Goal: Task Accomplishment & Management: Manage account settings

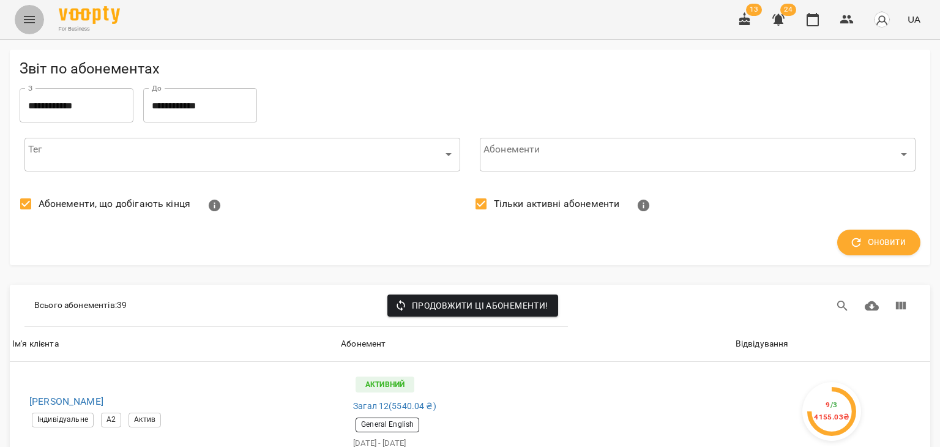
click at [32, 23] on icon "Menu" at bounding box center [29, 19] width 15 height 15
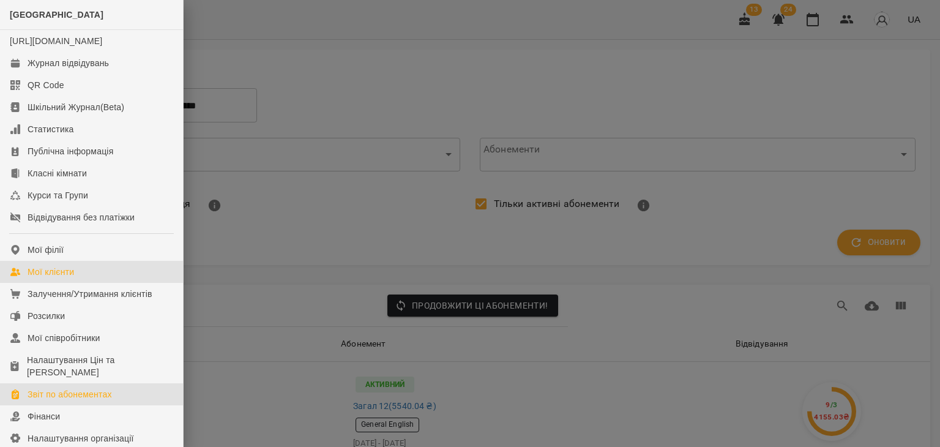
click at [78, 279] on link "Мої клієнти" at bounding box center [91, 272] width 183 height 22
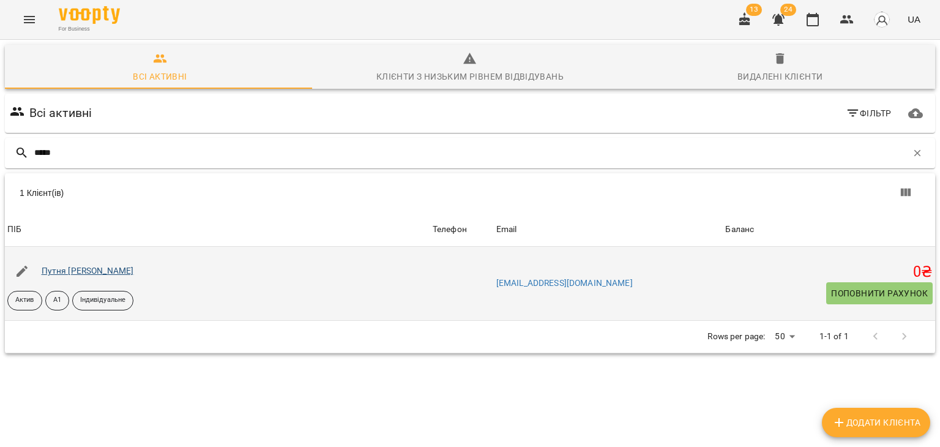
type input "*****"
click at [117, 273] on link "Путня Аліса Юріївна" at bounding box center [88, 271] width 92 height 10
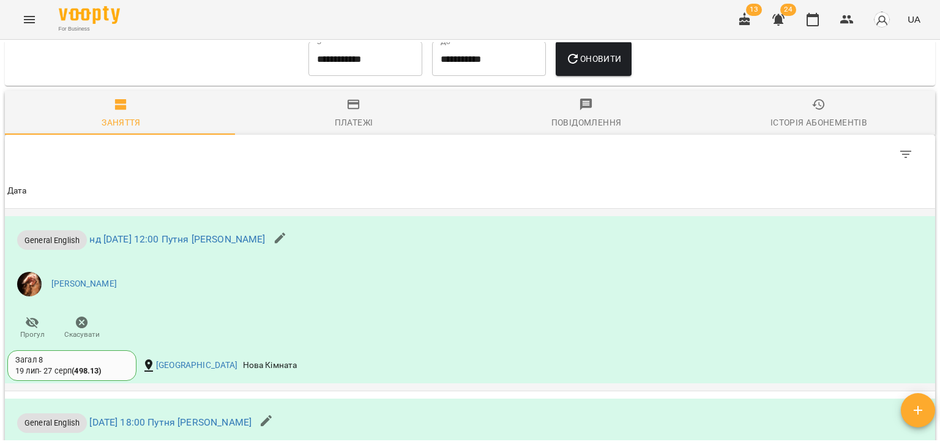
scroll to position [184, 0]
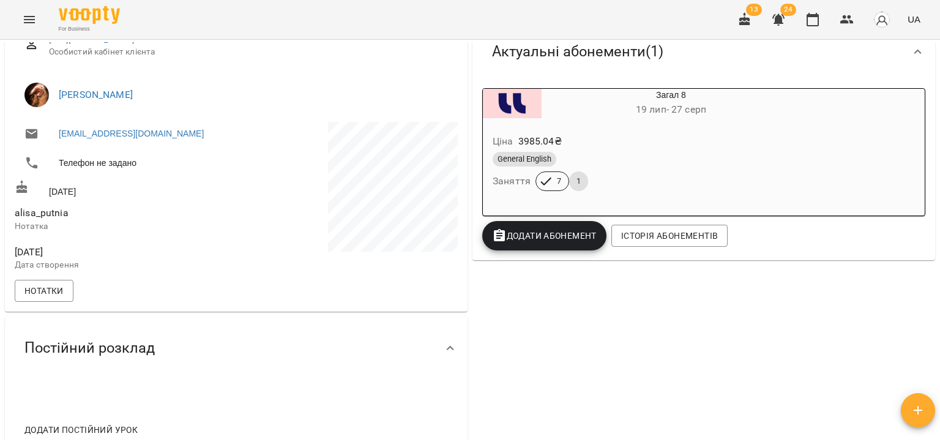
drag, startPoint x: 858, startPoint y: 285, endPoint x: 843, endPoint y: 282, distance: 14.9
click at [858, 285] on div "0 ₴ Баланс Поповнити рахунок Актуальні абонементи ( 1 ) Загал 8 19 лип - 27 сер…" at bounding box center [704, 205] width 468 height 505
click at [553, 238] on span "Додати Абонемент" at bounding box center [544, 235] width 105 height 15
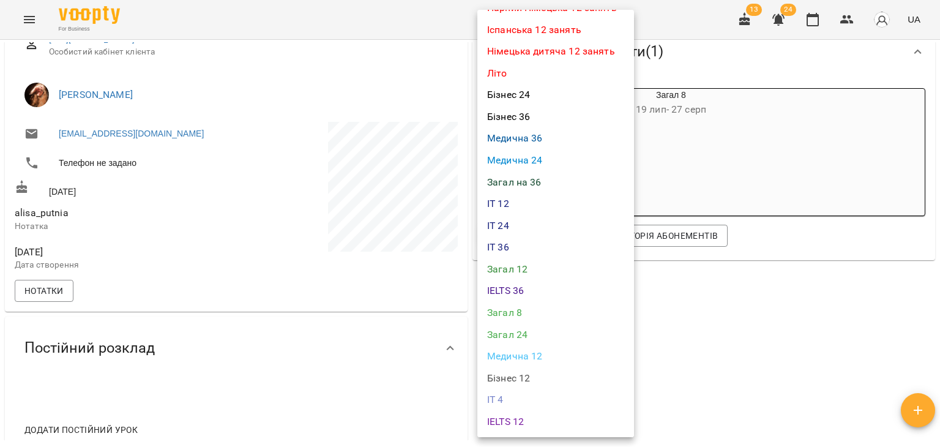
scroll to position [306, 0]
click at [539, 318] on li "Загал 8" at bounding box center [555, 312] width 157 height 22
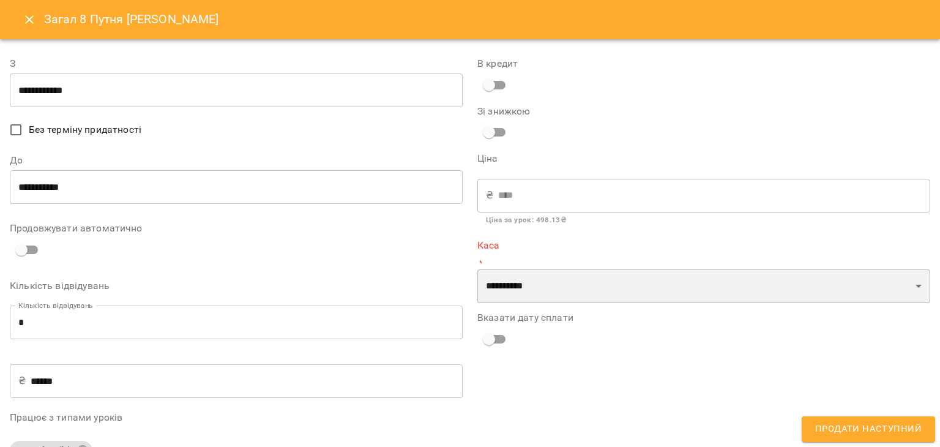
click at [548, 285] on select "**********" at bounding box center [703, 286] width 453 height 34
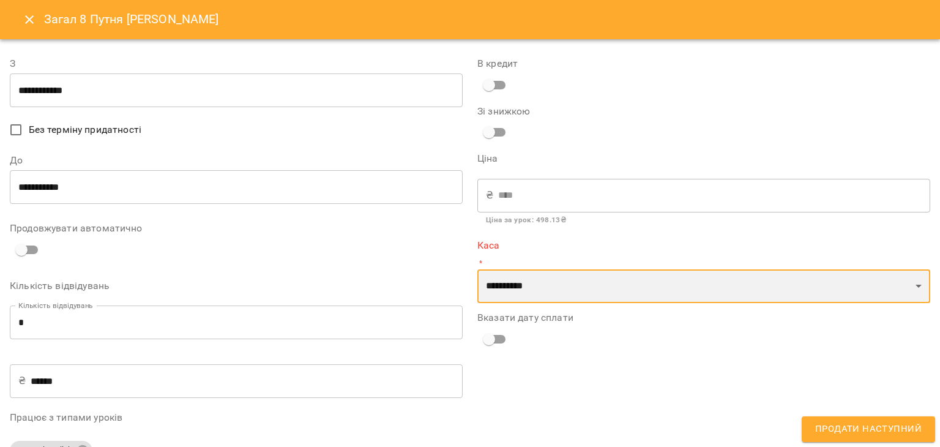
select select "****"
click at [477, 269] on select "**********" at bounding box center [703, 286] width 453 height 34
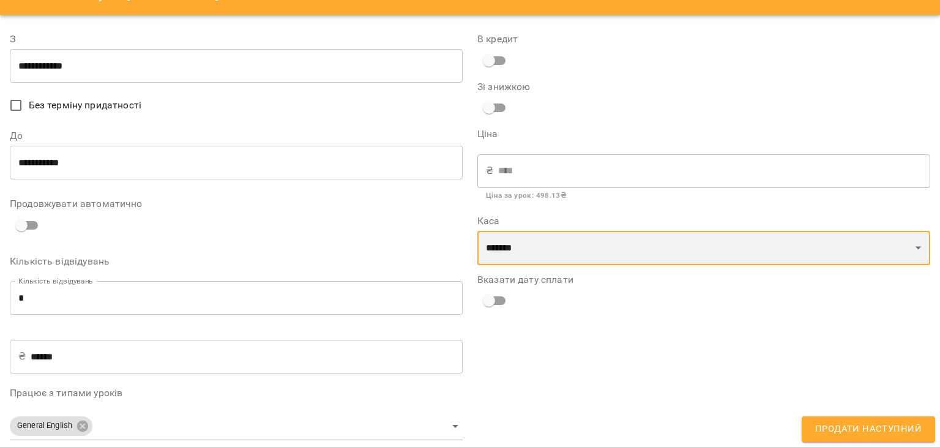
scroll to position [37, 0]
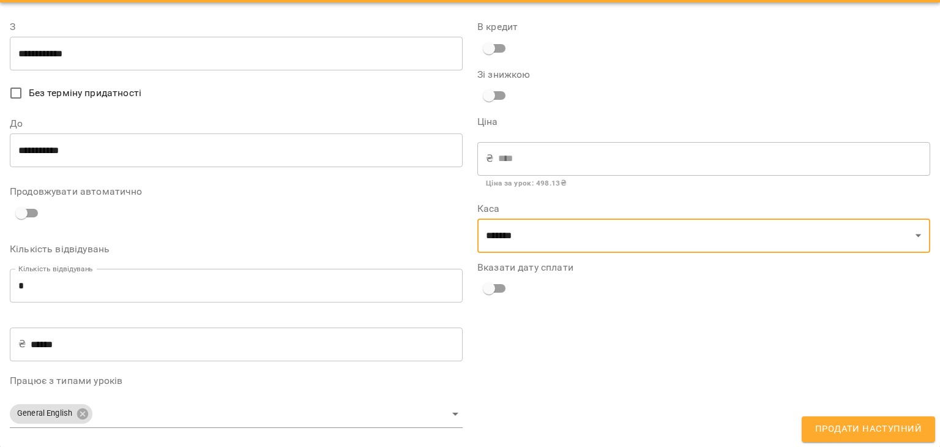
click at [855, 422] on span "Продати наступний" at bounding box center [868, 429] width 107 height 16
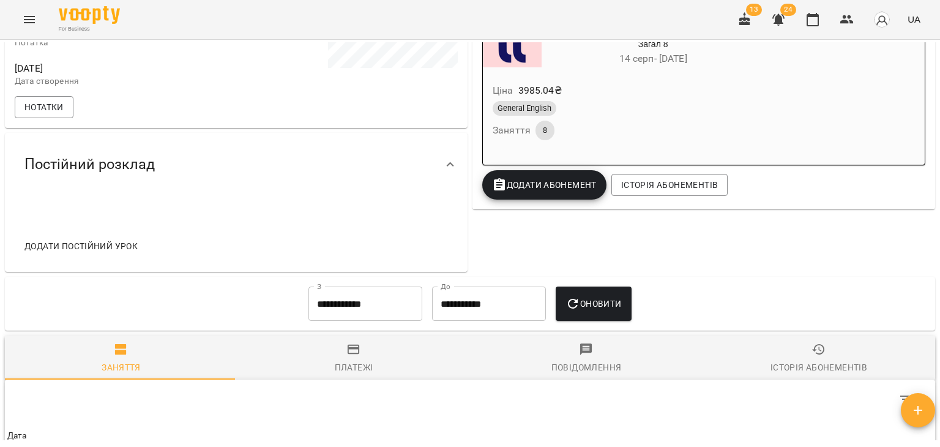
scroll to position [0, 0]
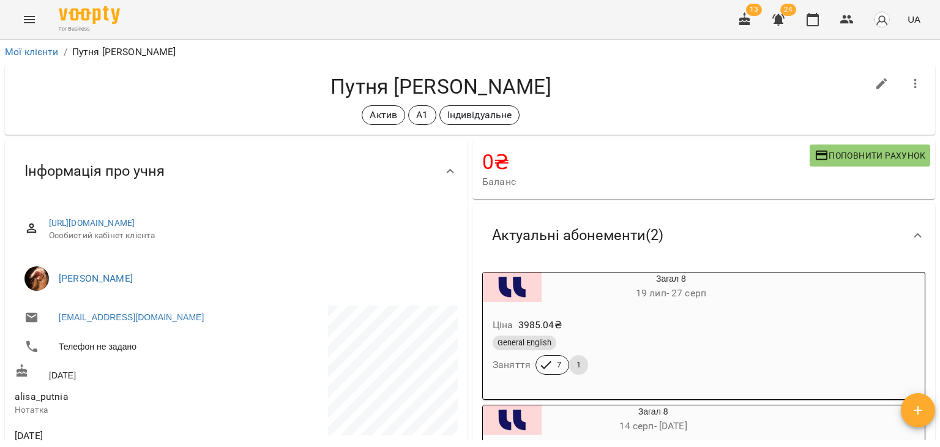
click at [185, 95] on h4 "Путня Аліса Юріївна" at bounding box center [441, 86] width 853 height 25
drag, startPoint x: 327, startPoint y: 84, endPoint x: 453, endPoint y: 91, distance: 125.7
click at [453, 91] on h4 "Путня Аліса Юріївна" at bounding box center [441, 86] width 853 height 25
copy h4 "Путня Аліса"
drag, startPoint x: 156, startPoint y: 277, endPoint x: 55, endPoint y: 280, distance: 101.0
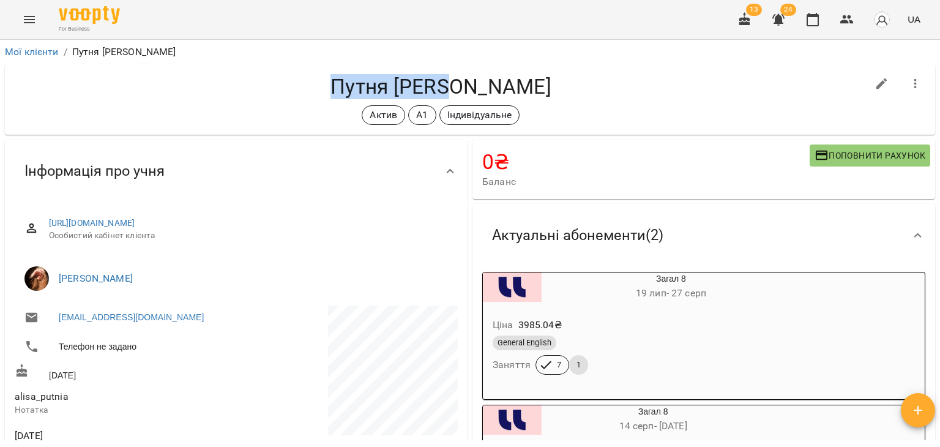
click at [55, 280] on li "[PERSON_NAME]" at bounding box center [236, 278] width 443 height 34
copy link "[PERSON_NAME]"
click at [108, 113] on div "Актив А1 Індивідуальне" at bounding box center [441, 115] width 853 height 20
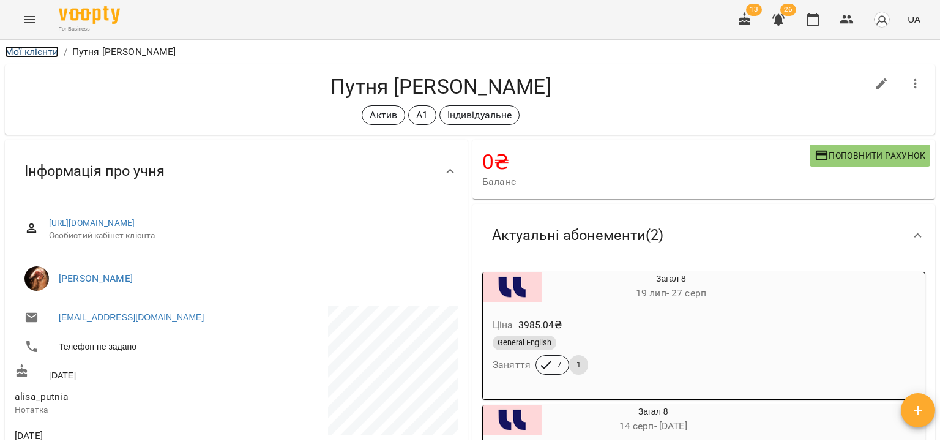
click at [43, 56] on link "Мої клієнти" at bounding box center [32, 52] width 54 height 12
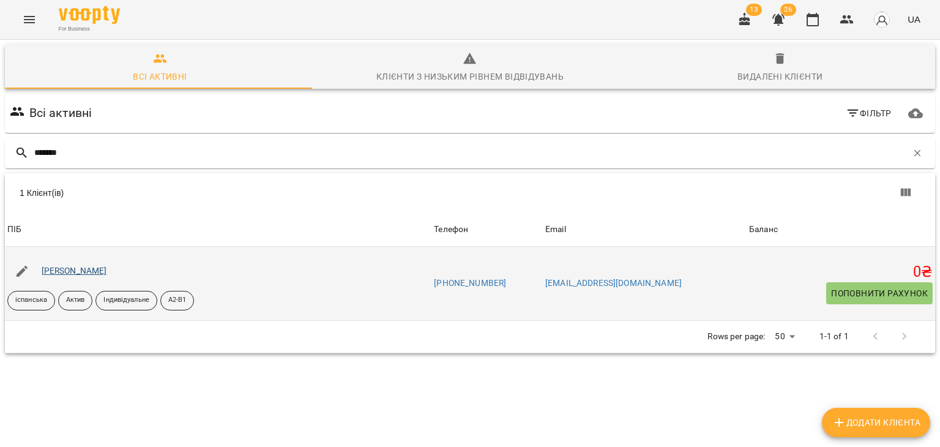
type input "*******"
click at [107, 272] on link "Осічнюк Марія Дмитрівна" at bounding box center [74, 271] width 65 height 10
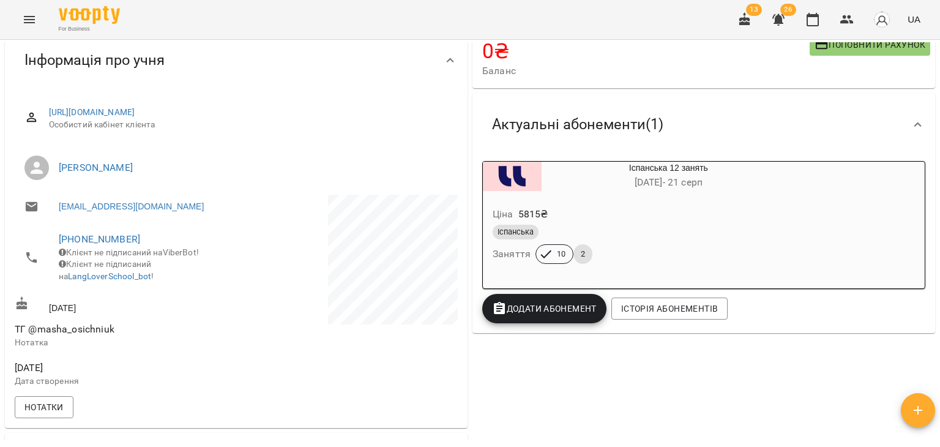
scroll to position [91, 0]
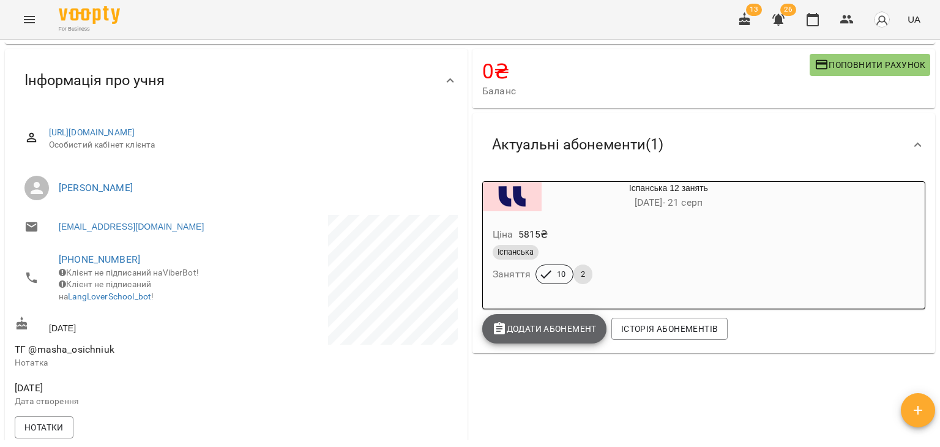
click at [564, 332] on span "Додати Абонемент" at bounding box center [544, 328] width 105 height 15
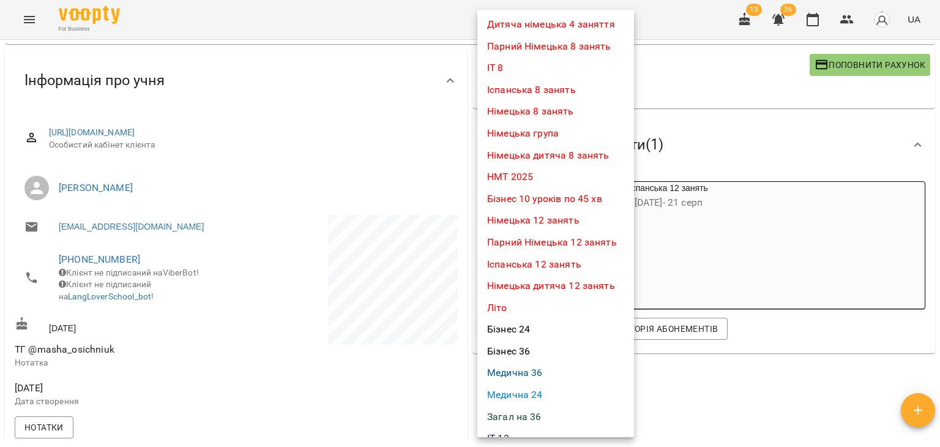
scroll to position [0, 0]
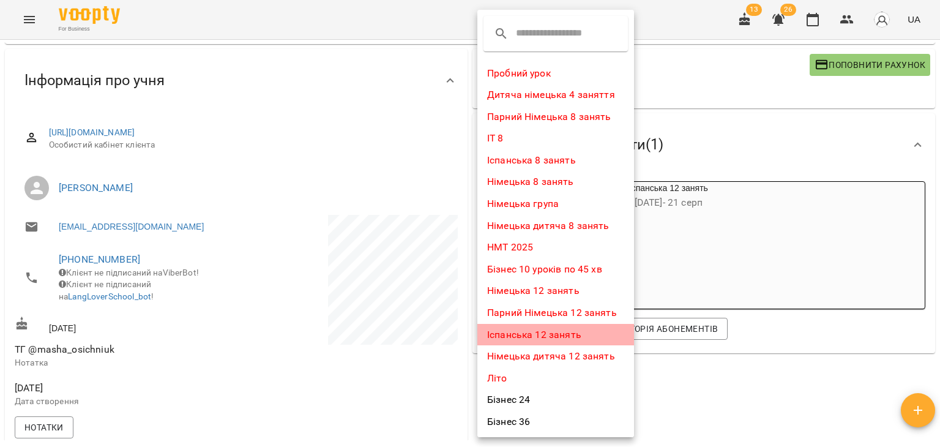
click at [561, 340] on li "Іспанська 12 занять" at bounding box center [555, 335] width 157 height 22
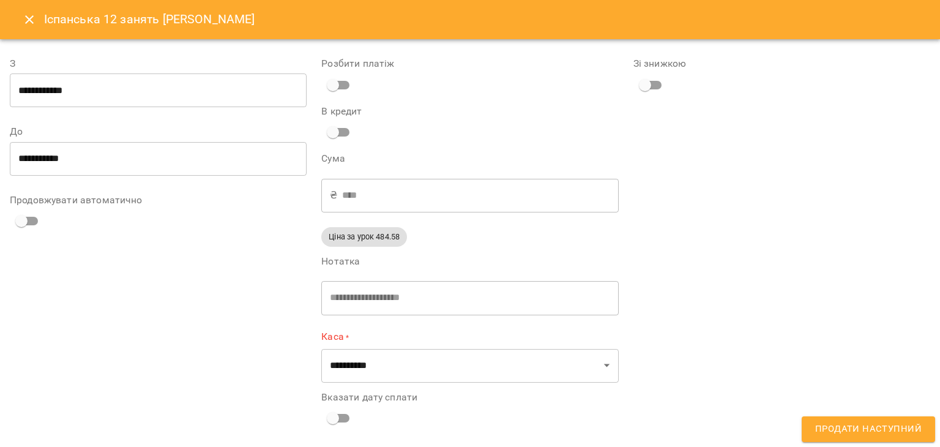
click at [34, 16] on icon "Close" at bounding box center [29, 19] width 15 height 15
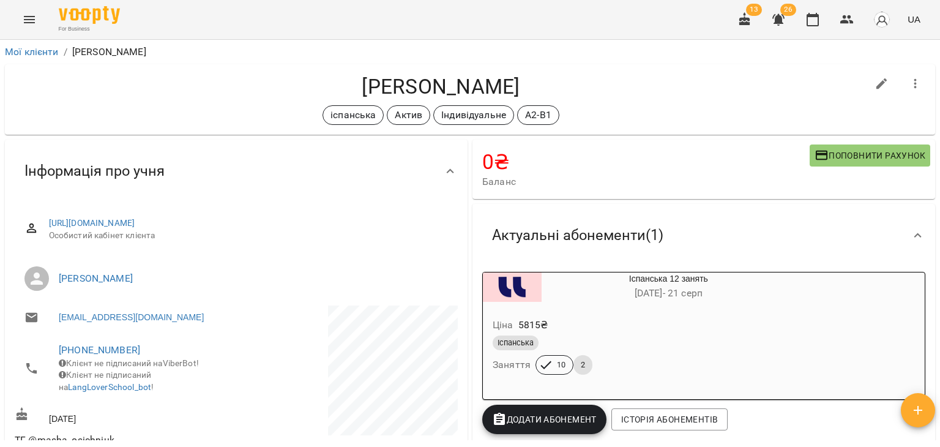
click at [745, 77] on h4 "Осічнюк Марія Дмитрівна" at bounding box center [441, 86] width 853 height 25
click at [44, 50] on link "Мої клієнти" at bounding box center [32, 52] width 54 height 12
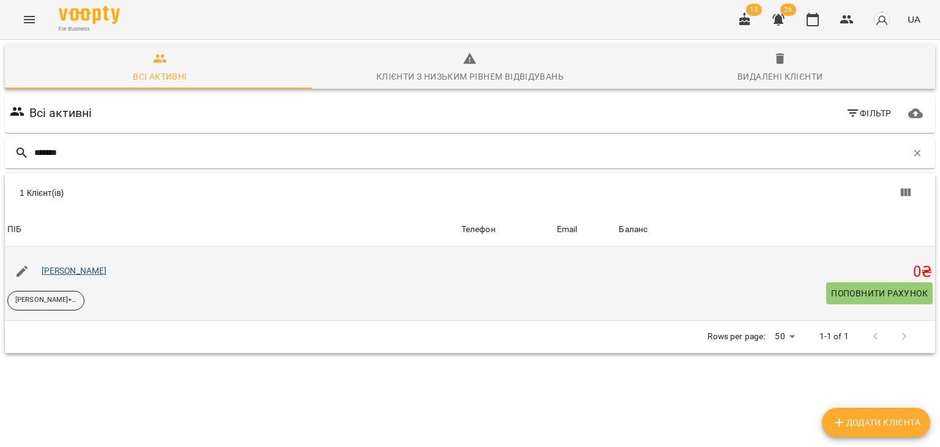
type input "*******"
click at [92, 272] on link "Семенюк Лідія" at bounding box center [74, 271] width 65 height 10
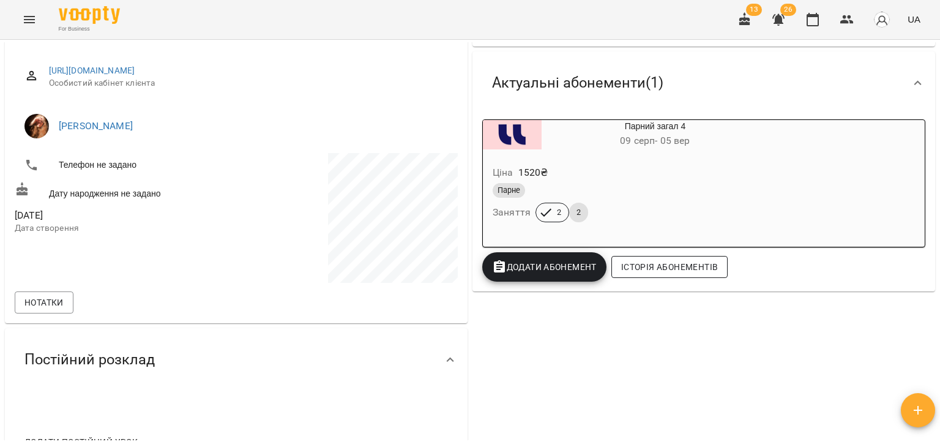
scroll to position [184, 0]
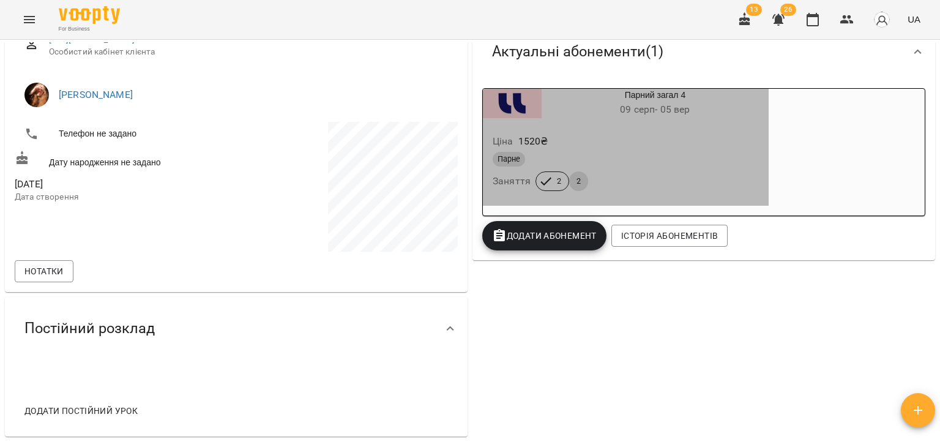
click at [687, 126] on div "Ціна 1520 ₴ Парне Заняття 2 2" at bounding box center [626, 164] width 286 height 83
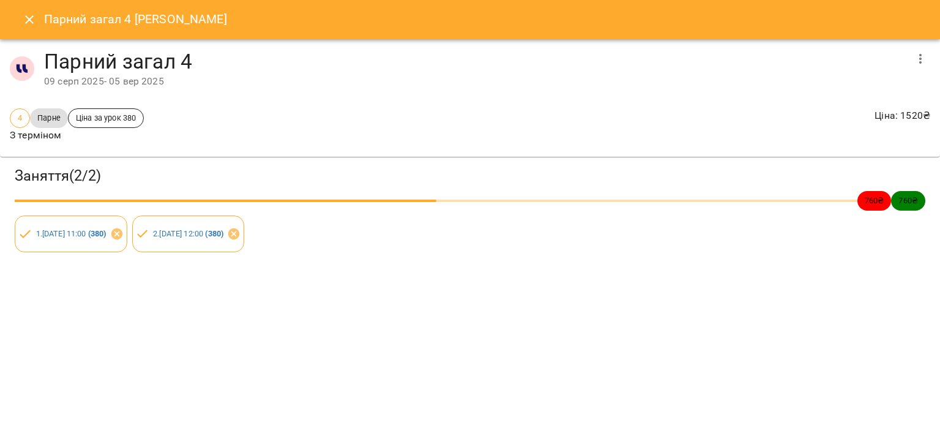
click at [162, 354] on div "Парний загал 4 Семенюк Лідія Парний загал 4 09 серп 2025 - 05 вер 2025 4 Парне …" at bounding box center [470, 223] width 940 height 447
drag, startPoint x: 122, startPoint y: 347, endPoint x: 72, endPoint y: 220, distance: 137.1
click at [122, 347] on div "Парний загал 4 Семенюк Лідія Парний загал 4 09 серп 2025 - 05 вер 2025 4 Парне …" at bounding box center [470, 223] width 940 height 447
click at [22, 24] on icon "Close" at bounding box center [29, 19] width 15 height 15
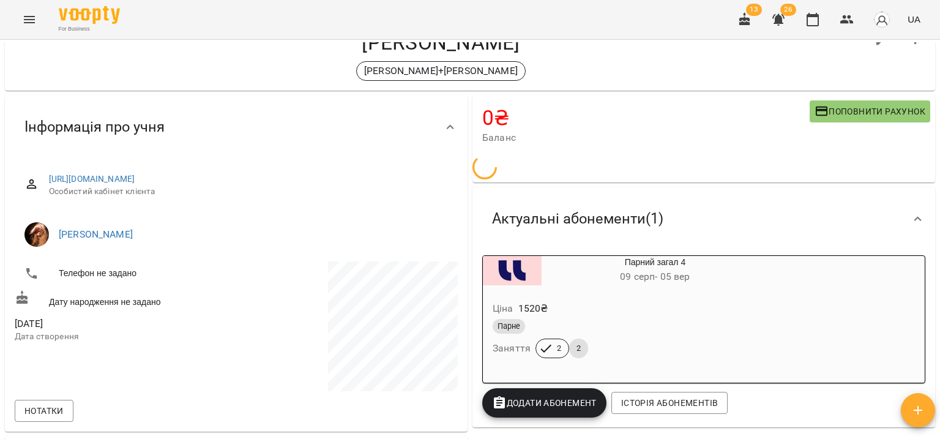
scroll to position [0, 0]
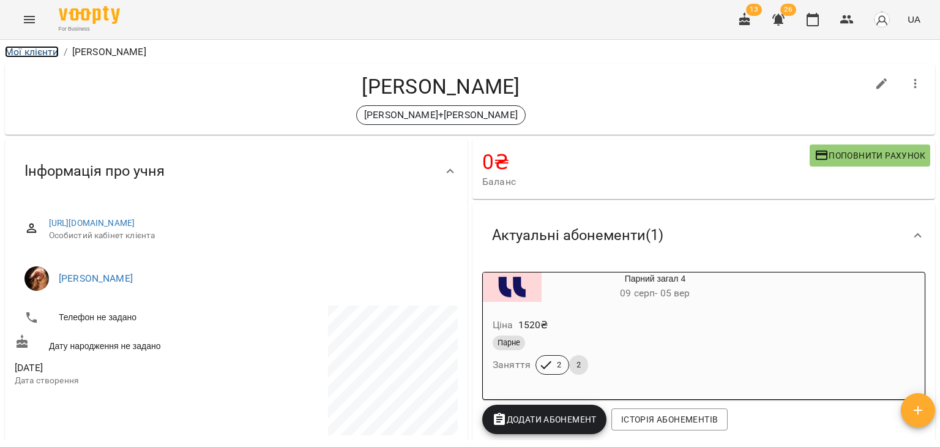
click at [41, 52] on link "Мої клієнти" at bounding box center [32, 52] width 54 height 12
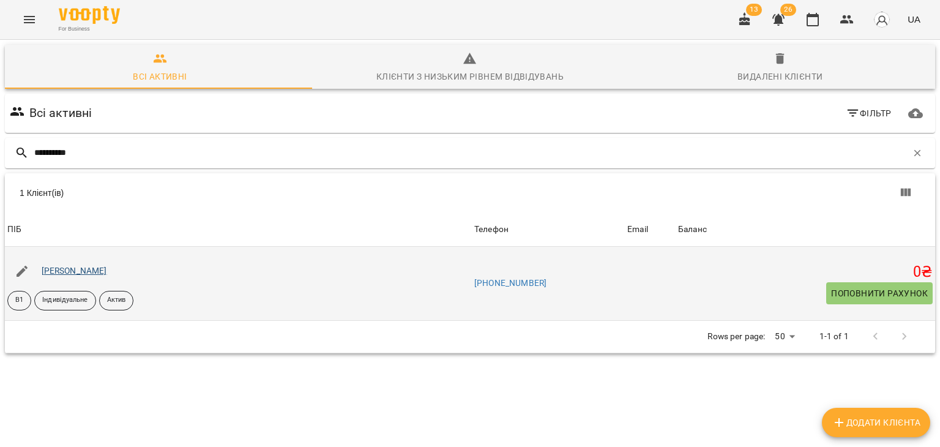
type input "**********"
click at [107, 272] on link "Пешехонова Катерина Олексіївна" at bounding box center [74, 271] width 65 height 10
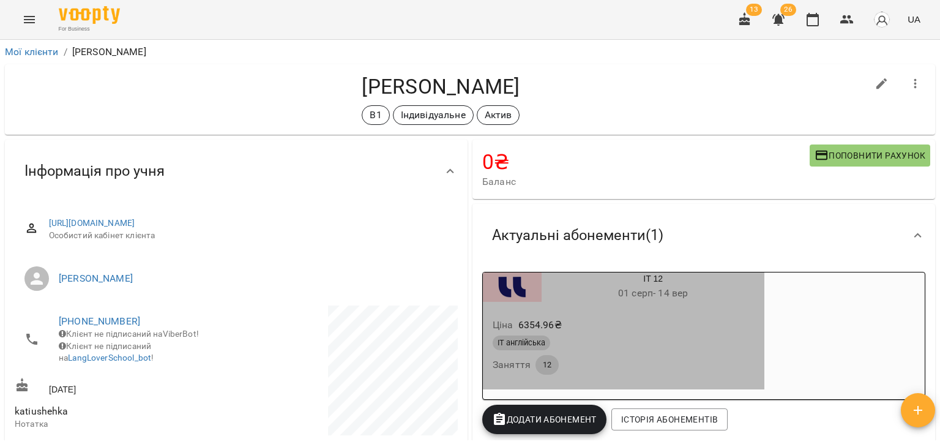
click at [700, 321] on div "Ціна 6354.96 ₴" at bounding box center [623, 325] width 267 height 22
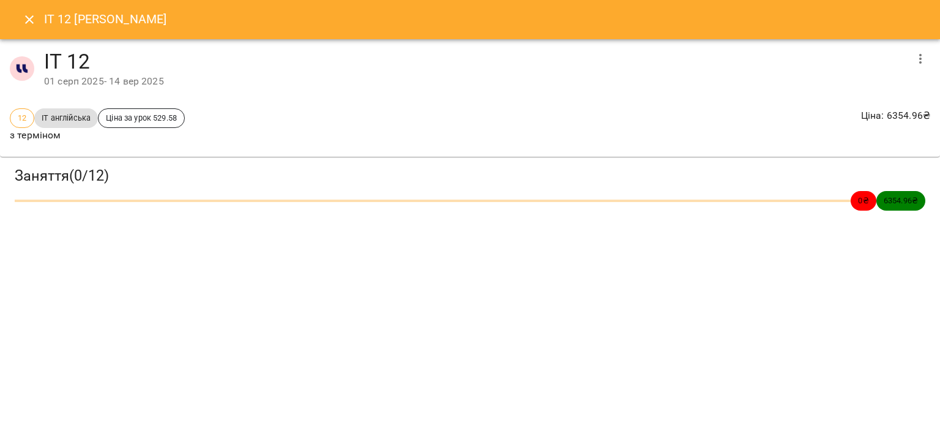
click at [807, 318] on div "IT 12 Пешехонова Катерина Олексіївна IT 12 01 серп 2025 - 14 вер 2025 12 ІТ анг…" at bounding box center [470, 223] width 940 height 447
click at [29, 13] on icon "Close" at bounding box center [29, 19] width 15 height 15
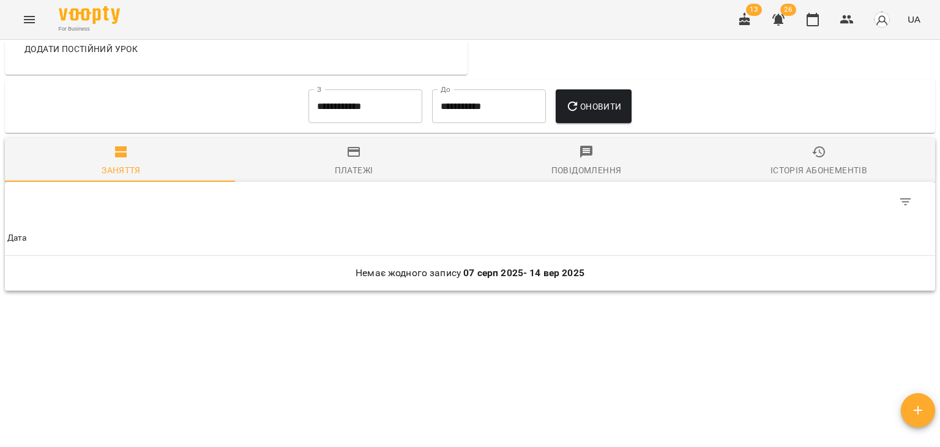
click at [789, 167] on div "Історія абонементів" at bounding box center [819, 170] width 97 height 15
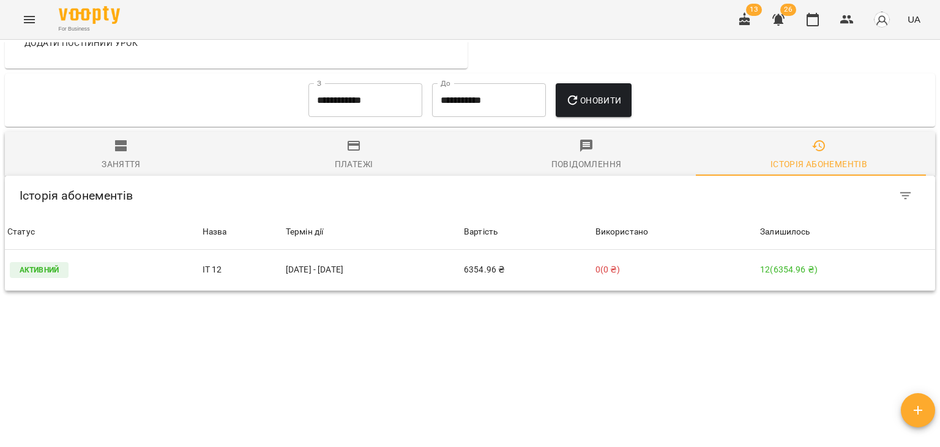
scroll to position [594, 0]
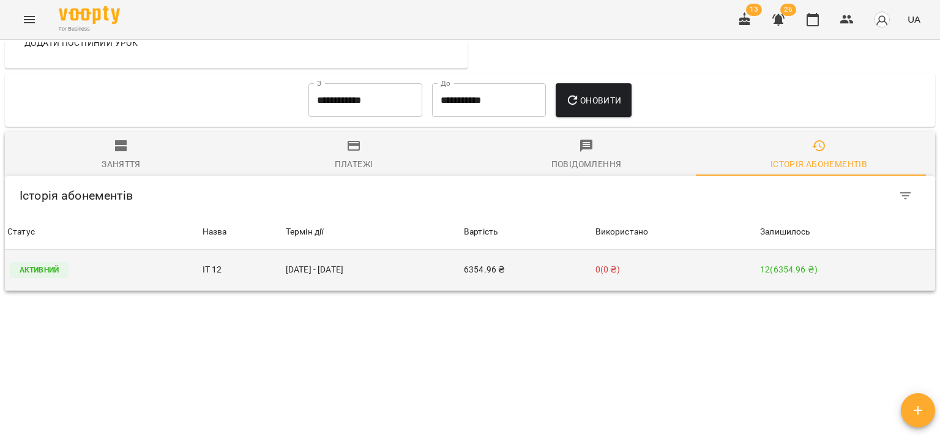
click at [381, 269] on td "01 серп - 14 вер" at bounding box center [372, 270] width 178 height 41
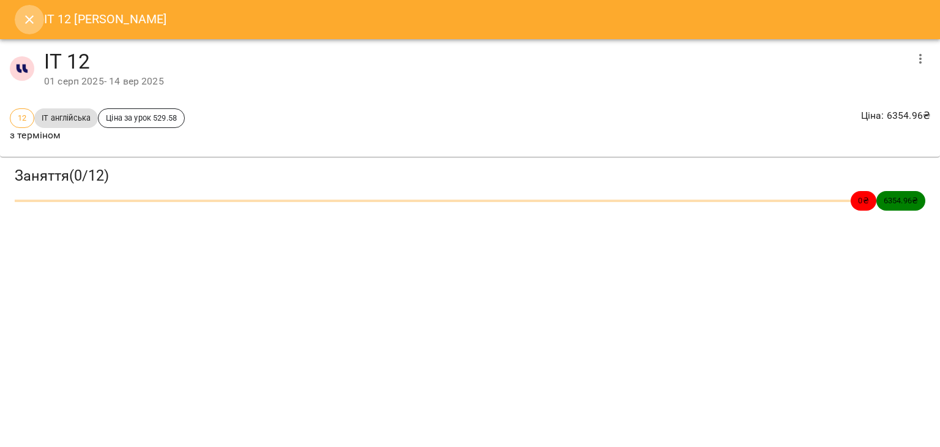
click at [20, 17] on button "Close" at bounding box center [29, 19] width 29 height 29
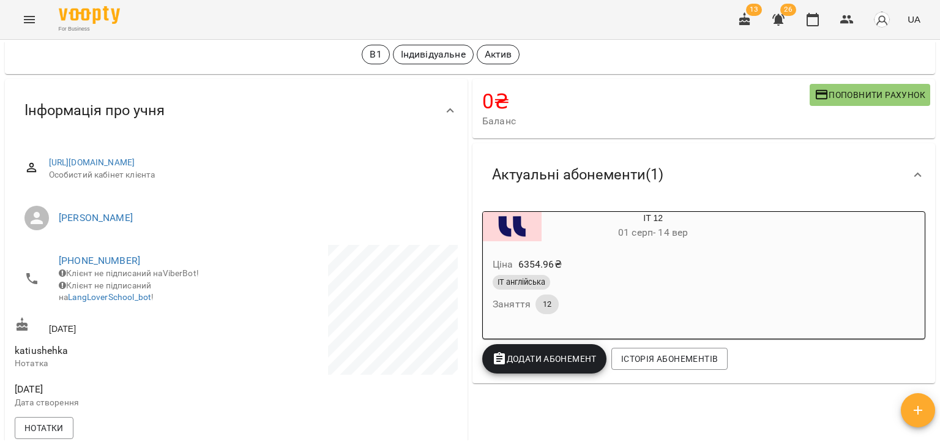
scroll to position [35, 0]
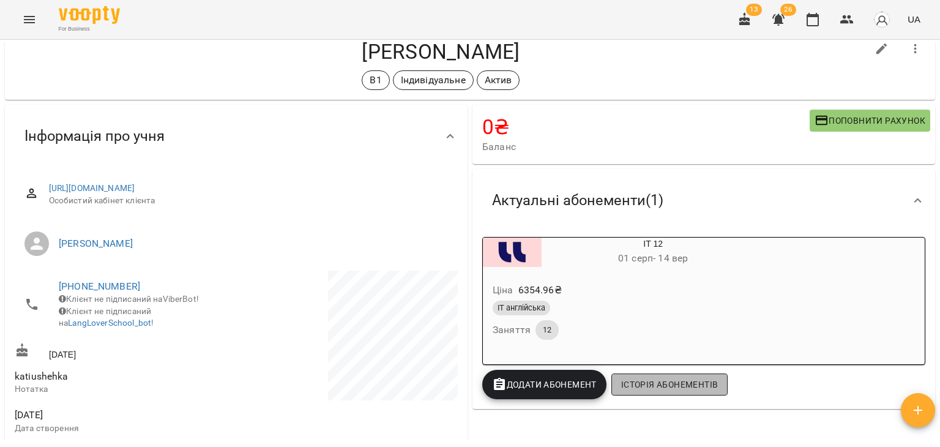
click at [673, 381] on span "Історія абонементів" at bounding box center [669, 384] width 97 height 15
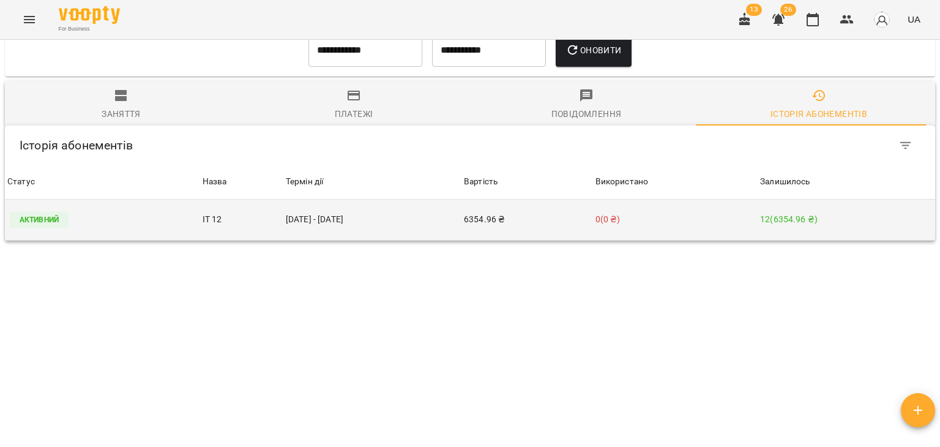
scroll to position [471, 0]
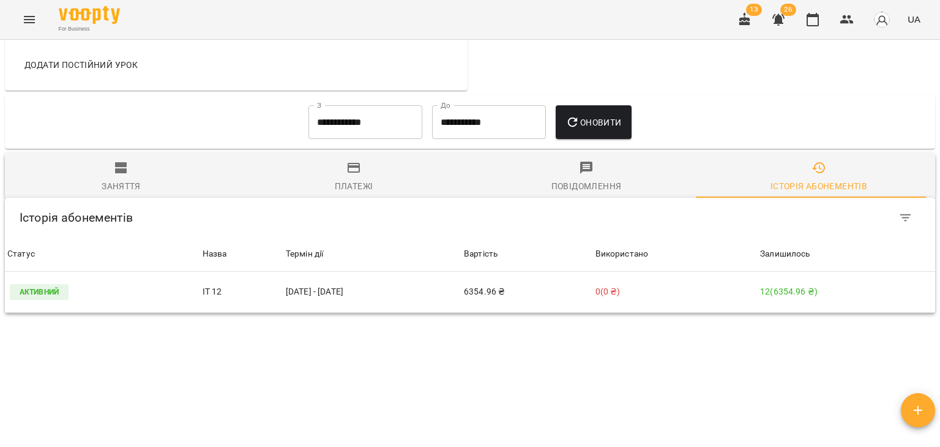
drag, startPoint x: 44, startPoint y: 330, endPoint x: 61, endPoint y: 325, distance: 17.2
click at [44, 330] on div "**********" at bounding box center [470, 171] width 940 height 447
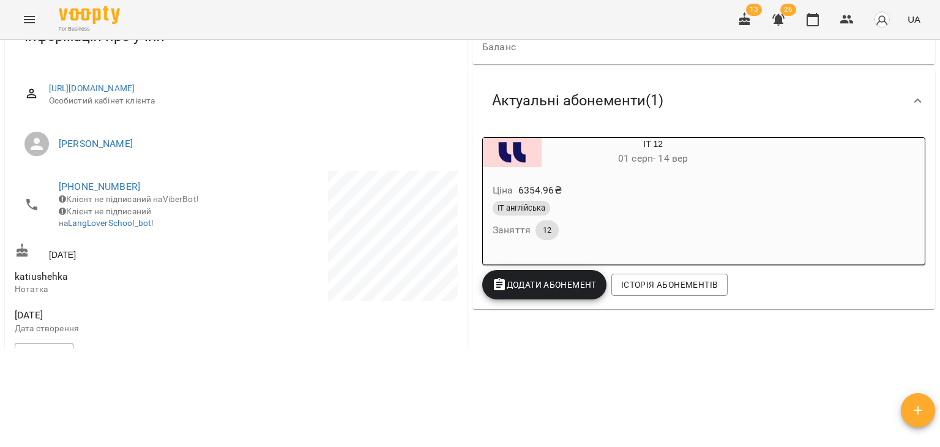
scroll to position [0, 0]
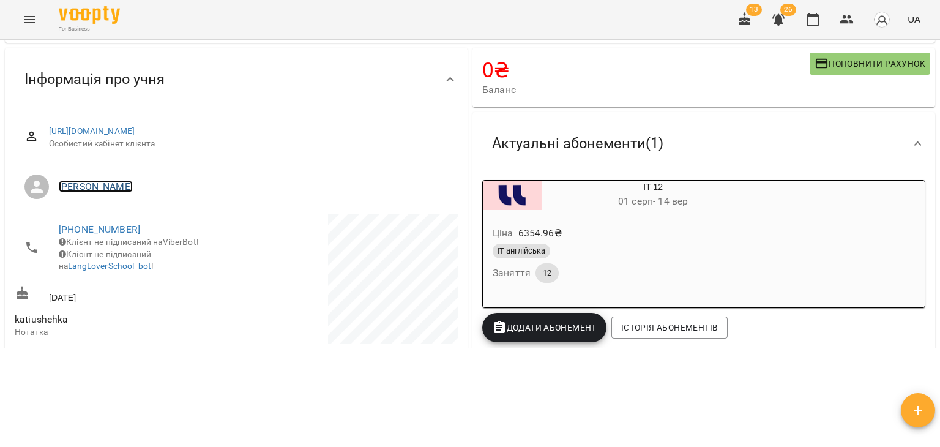
click at [122, 181] on link "[PERSON_NAME]" at bounding box center [96, 187] width 74 height 12
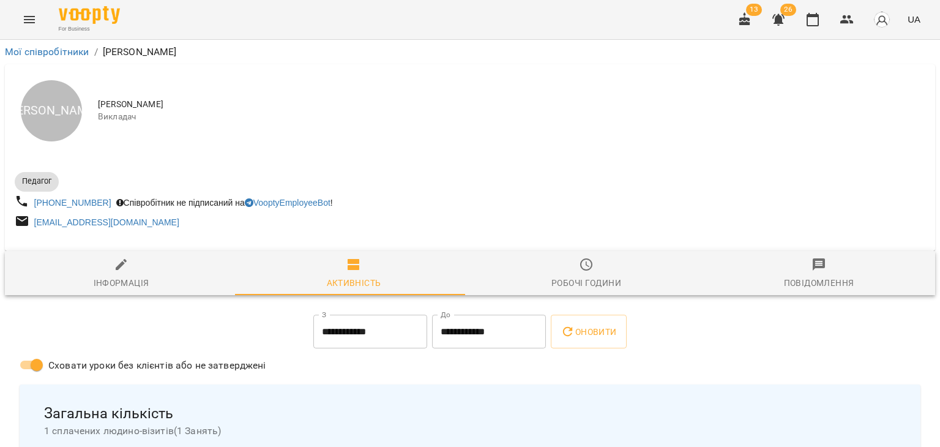
drag, startPoint x: 163, startPoint y: 103, endPoint x: 98, endPoint y: 102, distance: 65.5
click at [98, 102] on span "[PERSON_NAME]" at bounding box center [512, 105] width 828 height 12
copy span "[PERSON_NAME]"
click at [28, 17] on icon "Menu" at bounding box center [29, 19] width 15 height 15
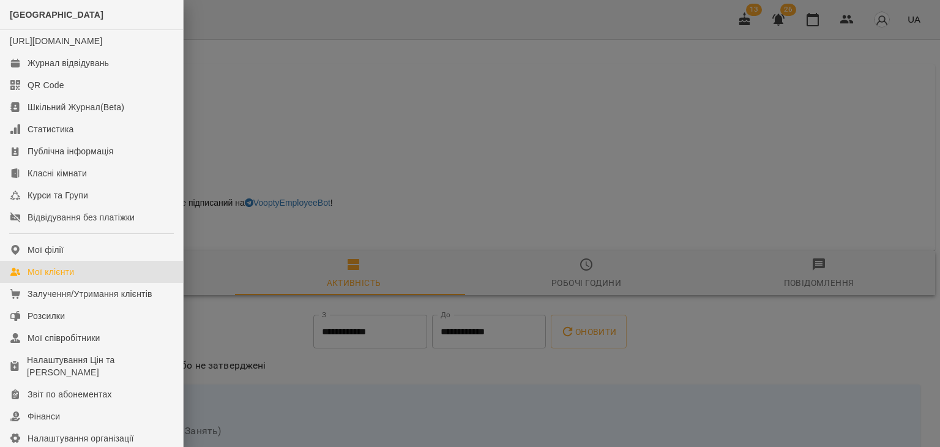
click at [78, 283] on link "Мої клієнти" at bounding box center [91, 272] width 183 height 22
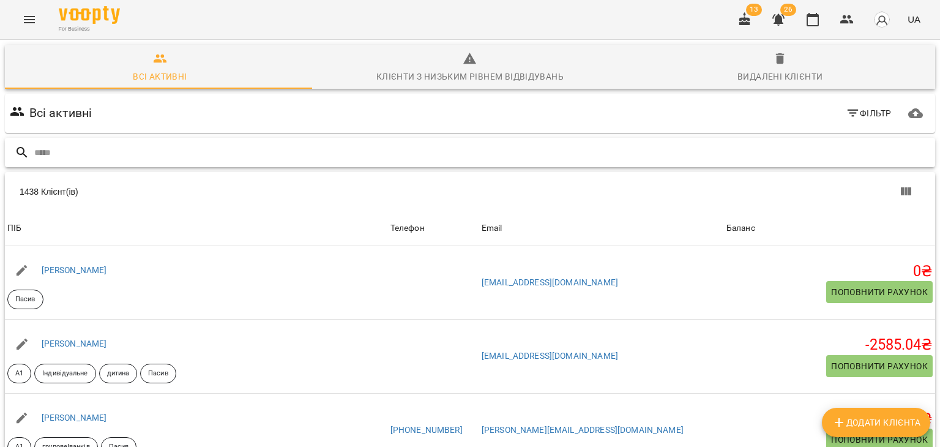
click at [122, 148] on input "text" at bounding box center [482, 153] width 896 height 20
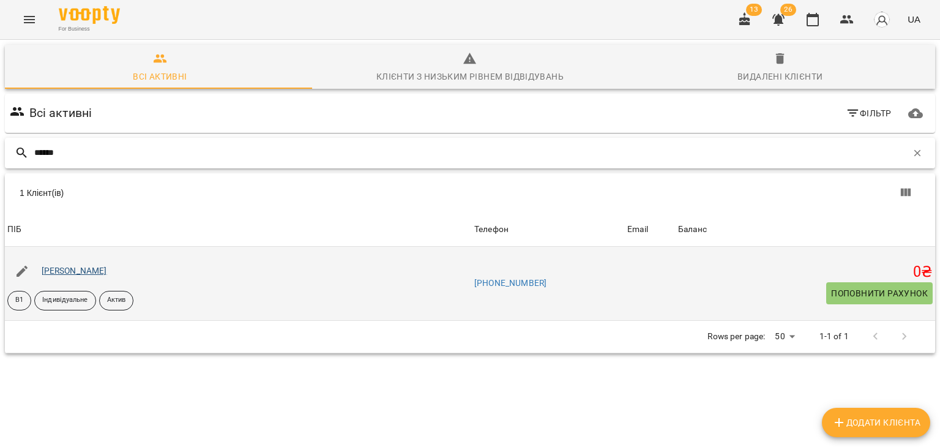
type input "******"
click at [107, 275] on link "Пешехонова Катерина Олексіївна" at bounding box center [74, 271] width 65 height 10
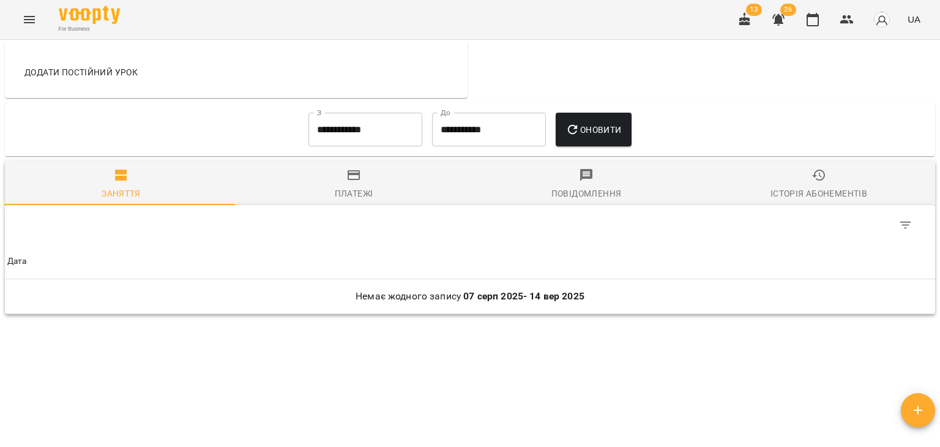
scroll to position [588, 0]
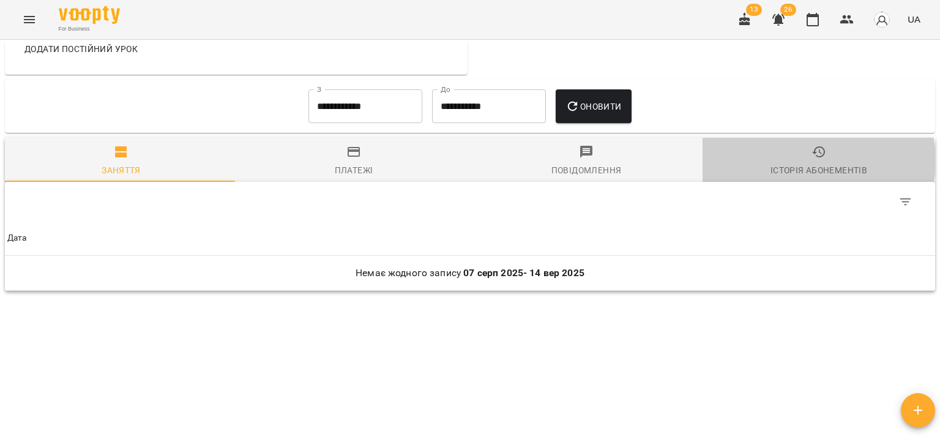
click at [803, 161] on span "Історія абонементів" at bounding box center [819, 160] width 218 height 33
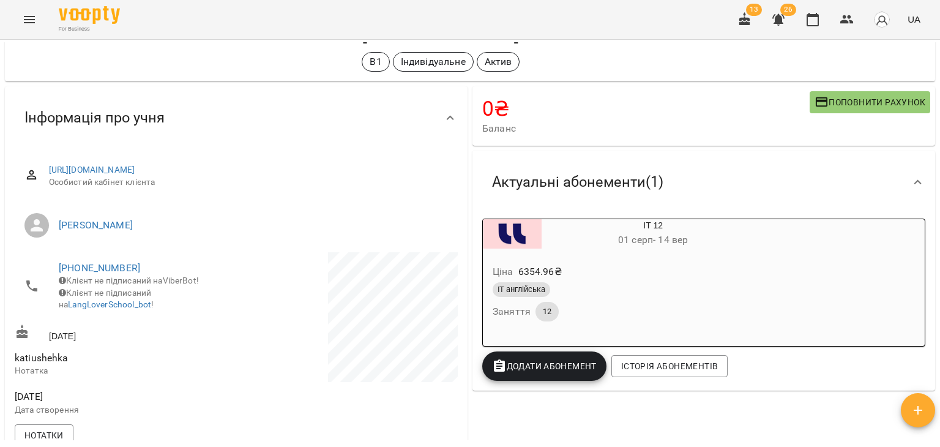
scroll to position [0, 0]
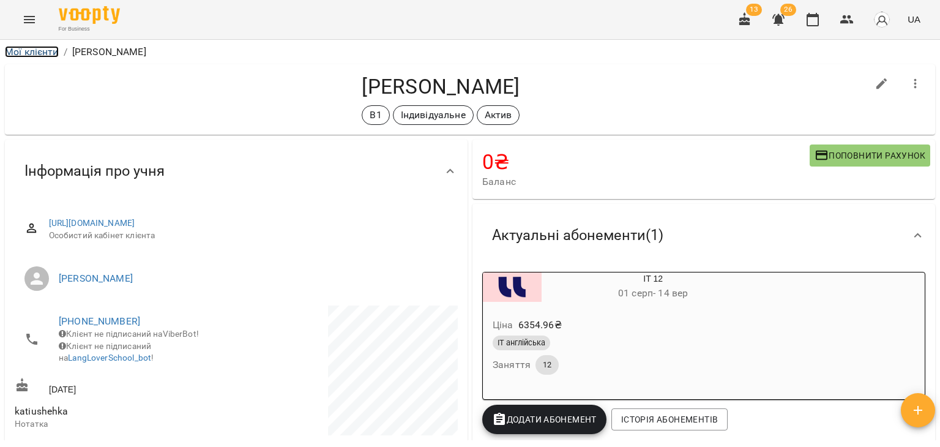
click at [43, 54] on link "Мої клієнти" at bounding box center [32, 52] width 54 height 12
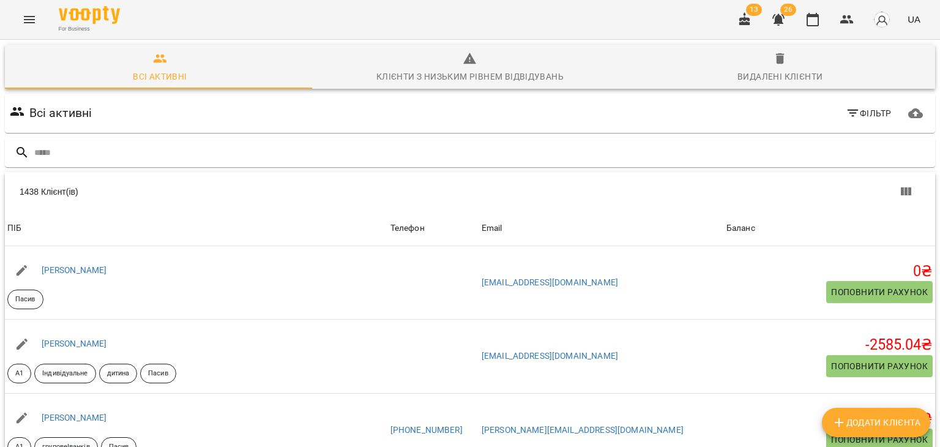
click at [244, 145] on input "text" at bounding box center [482, 153] width 896 height 20
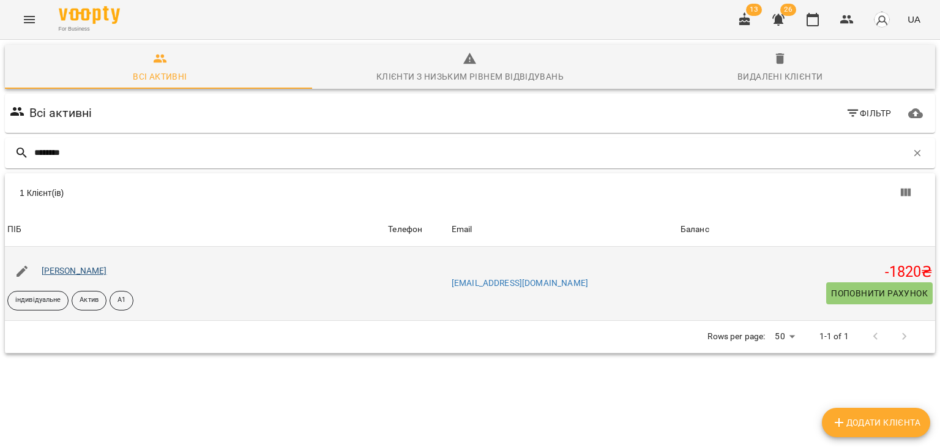
type input "********"
click at [88, 272] on link "Тимофіюк Інна" at bounding box center [74, 271] width 65 height 10
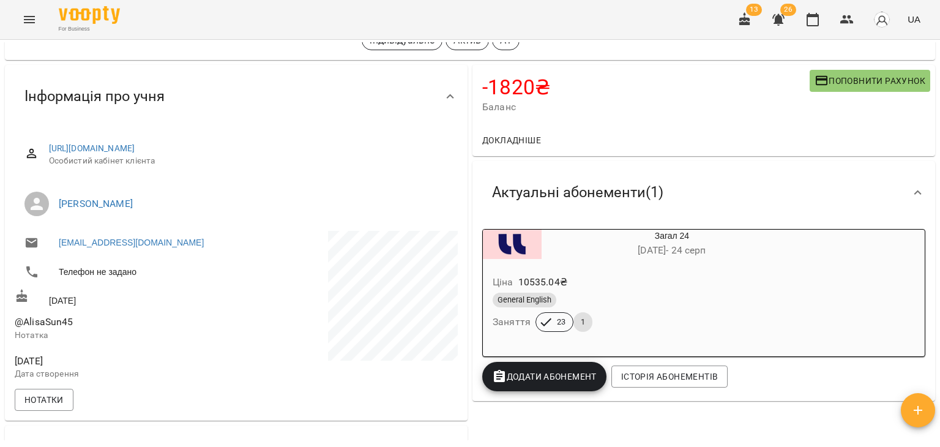
scroll to position [184, 0]
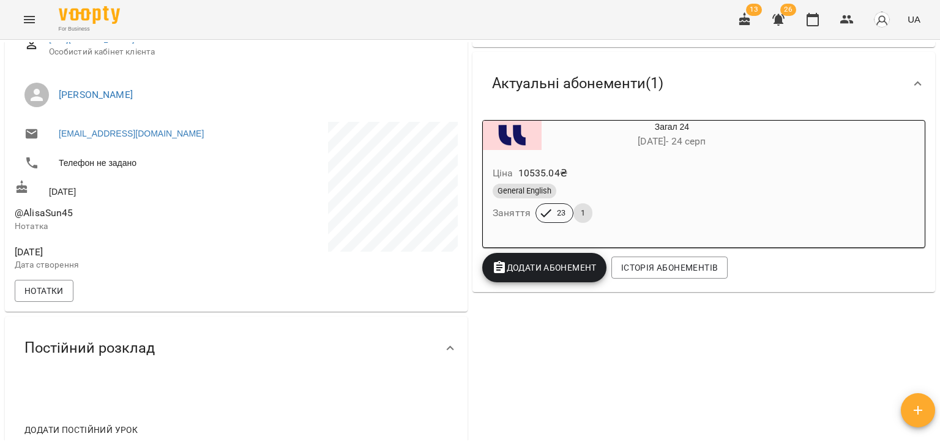
click at [163, 307] on div "https://www.voopty.com.ua/client/62d67680a7fc4b0008788427/66ae0210a1ba60d6d635b…" at bounding box center [236, 165] width 463 height 293
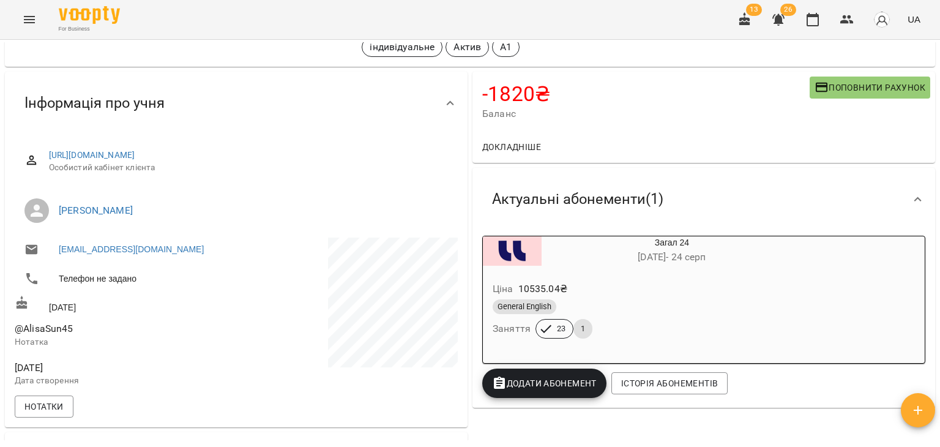
scroll to position [0, 0]
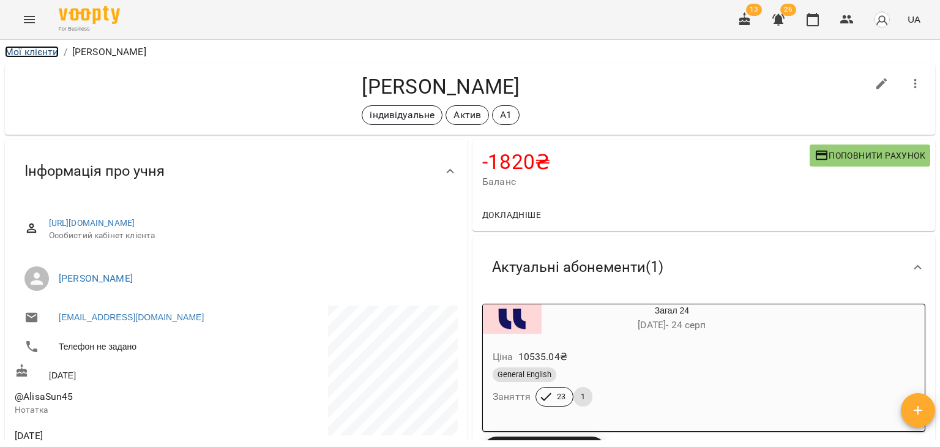
click at [42, 51] on link "Мої клієнти" at bounding box center [32, 52] width 54 height 12
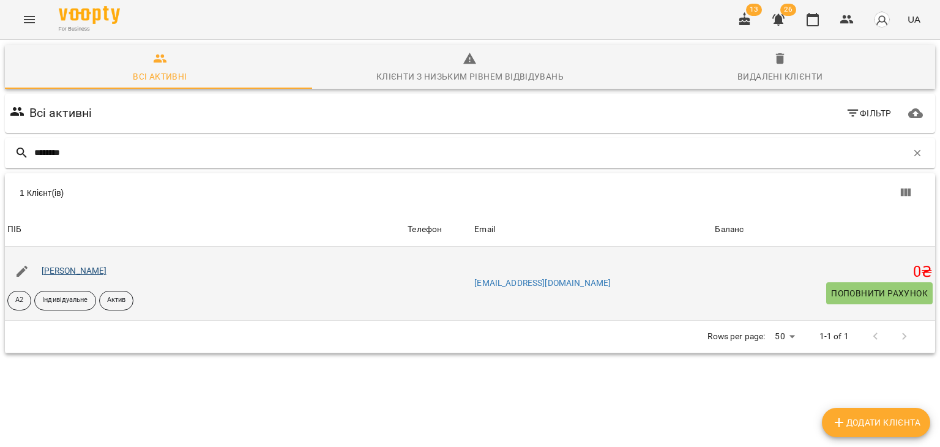
type input "********"
click at [107, 272] on link "[PERSON_NAME]" at bounding box center [74, 271] width 65 height 10
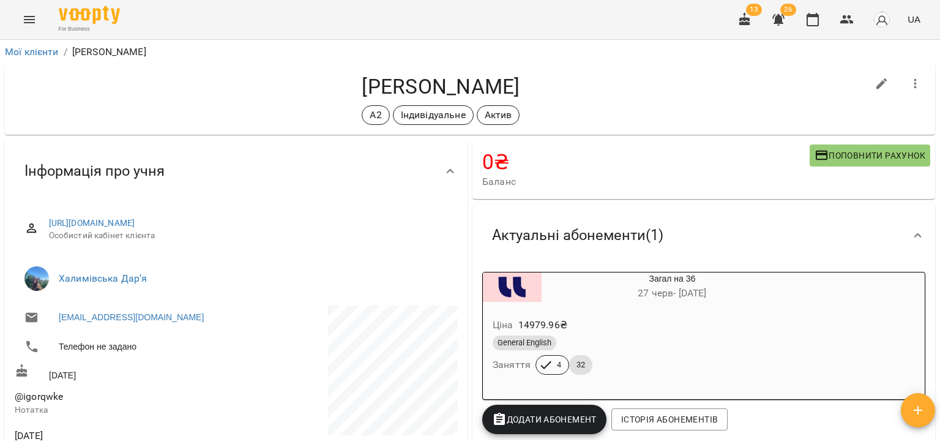
click at [779, 56] on ol "Мої клієнти / Домченко Ігор Владиславович" at bounding box center [470, 52] width 930 height 15
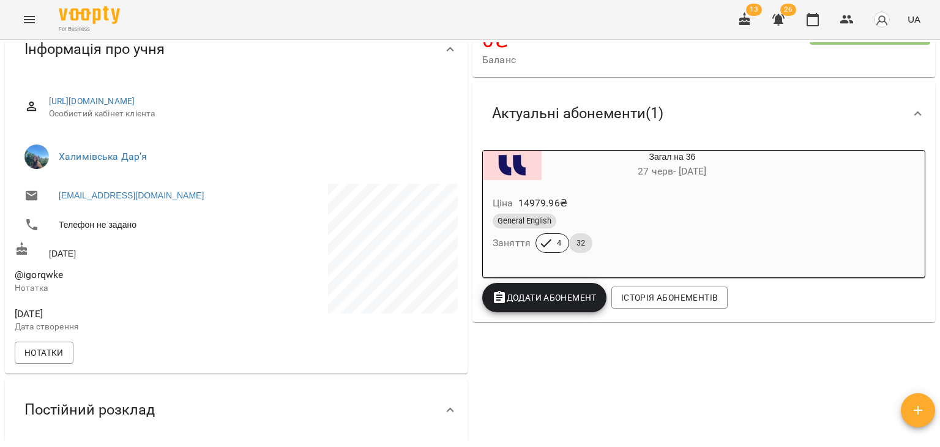
scroll to position [122, 0]
click at [140, 134] on ul "Халимівська Дарʼя" at bounding box center [236, 156] width 443 height 44
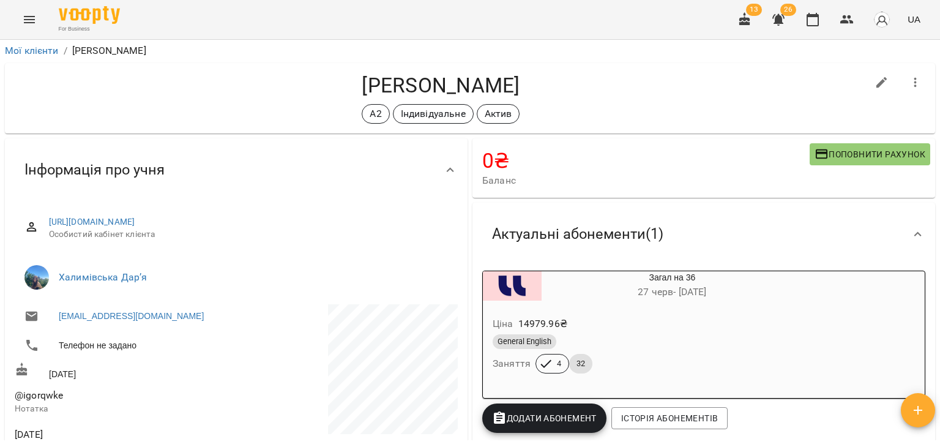
scroll to position [0, 0]
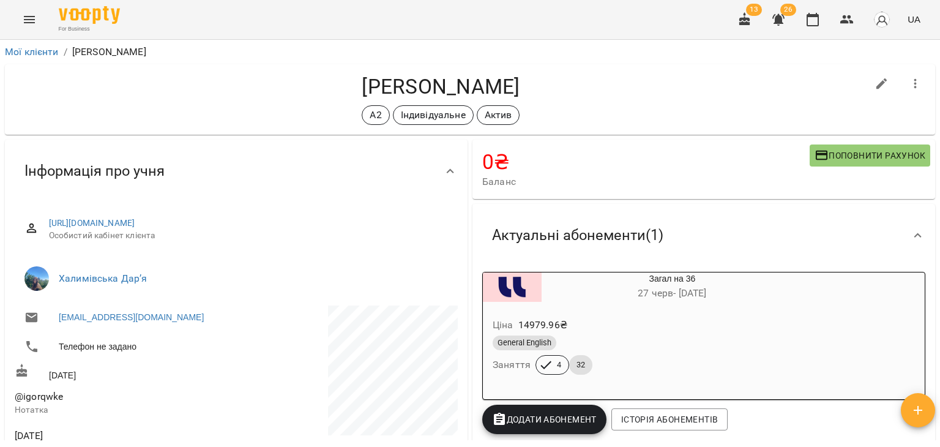
click at [877, 84] on icon "button" at bounding box center [882, 83] width 11 height 11
select select "**"
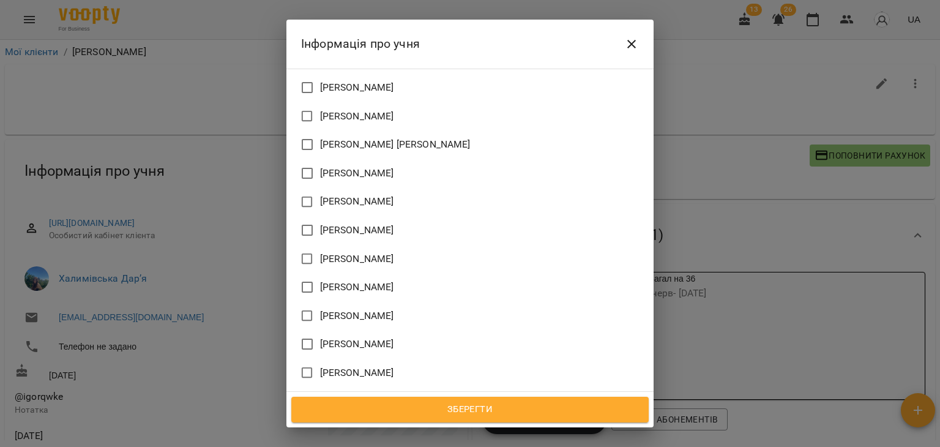
scroll to position [1163, 0]
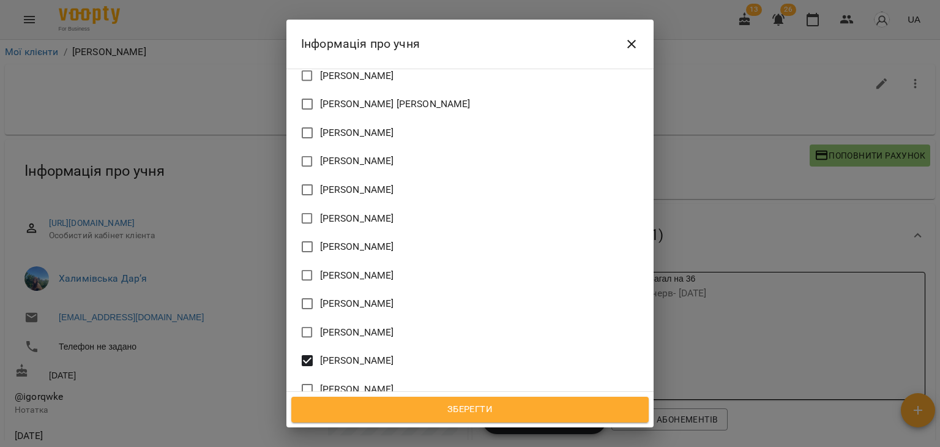
click at [453, 403] on span "Зберегти" at bounding box center [470, 410] width 331 height 16
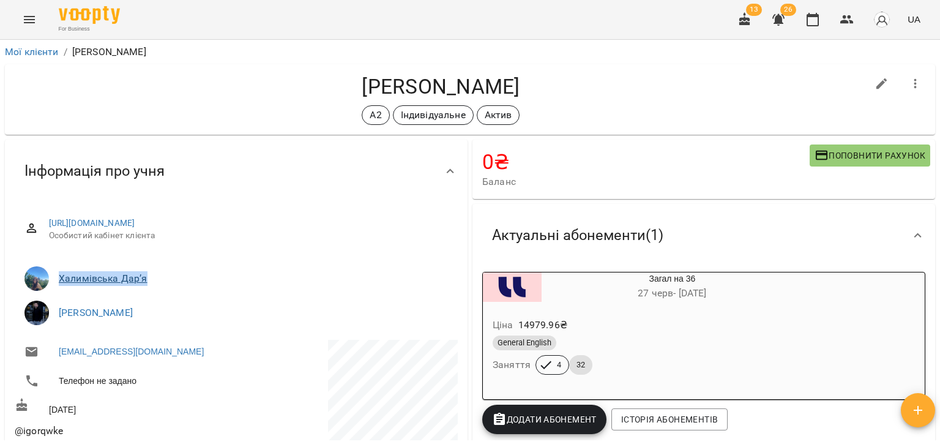
drag, startPoint x: 157, startPoint y: 284, endPoint x: 61, endPoint y: 280, distance: 95.6
click at [61, 280] on span "Халимівська Дарʼя" at bounding box center [253, 278] width 389 height 15
copy link "Халимівська Дарʼя"
click at [135, 102] on div "[PERSON_NAME] А2 Індивідуальне Актив" at bounding box center [441, 99] width 853 height 51
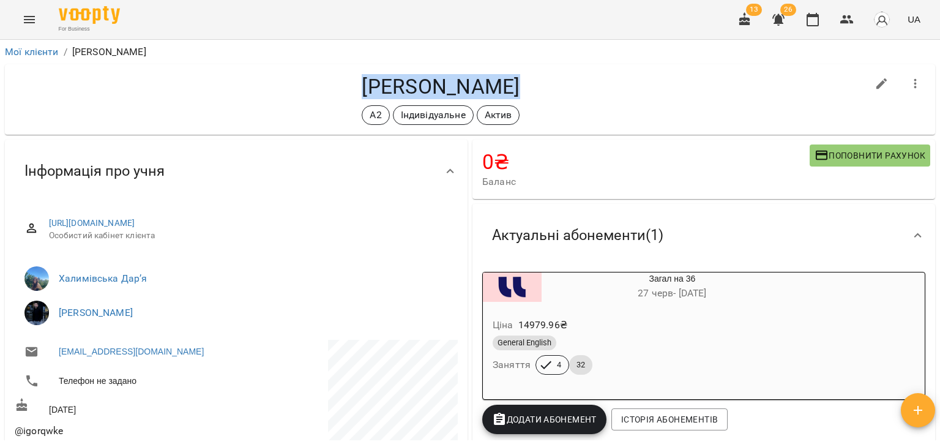
drag, startPoint x: 282, startPoint y: 88, endPoint x: 425, endPoint y: 89, distance: 143.9
click at [425, 89] on h4 "[PERSON_NAME]" at bounding box center [441, 86] width 853 height 25
copy h4 "[PERSON_NAME]"
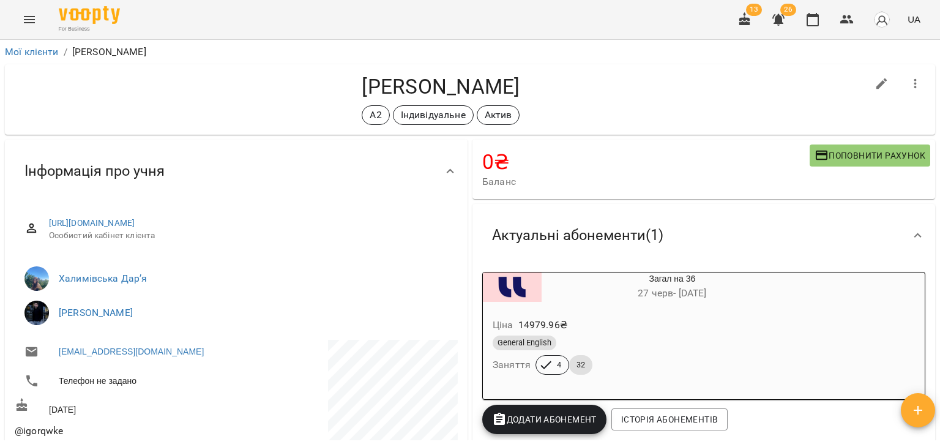
click at [135, 110] on div "А2 Індивідуальне Актив" at bounding box center [441, 115] width 853 height 20
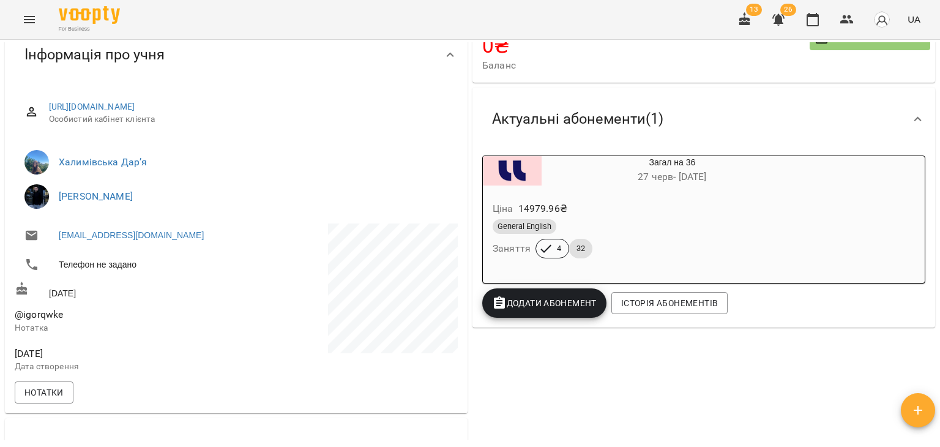
scroll to position [95, 0]
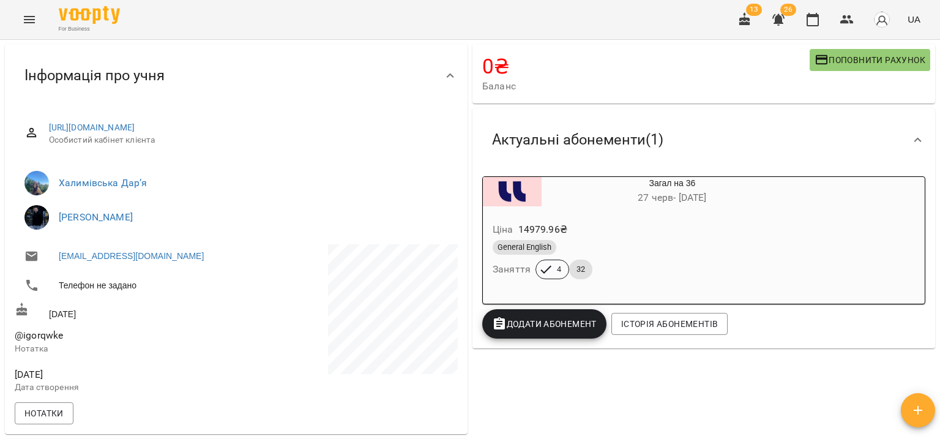
click at [763, 89] on span "Баланс" at bounding box center [645, 86] width 327 height 15
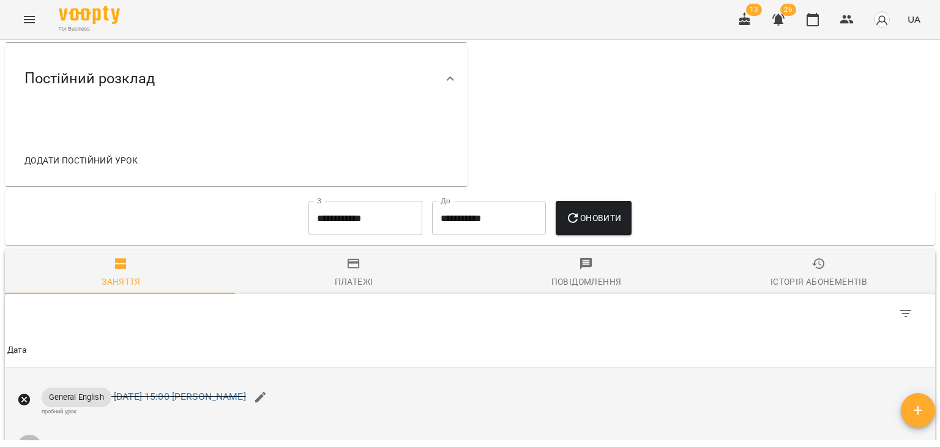
scroll to position [646, 0]
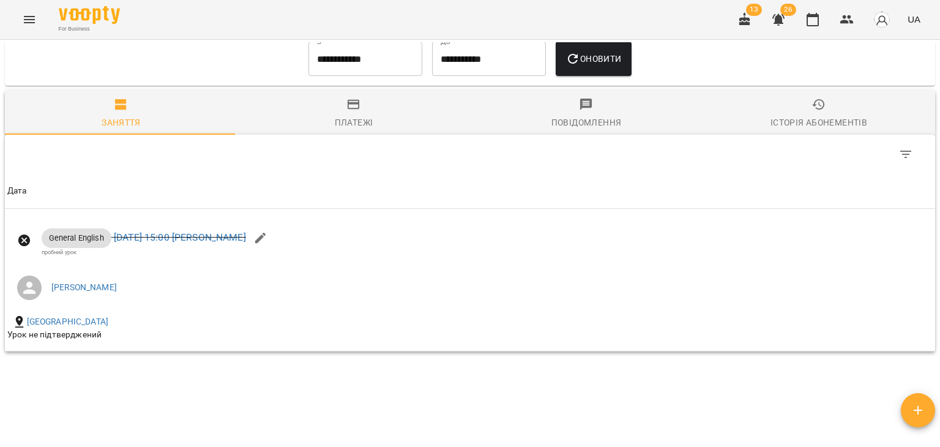
drag, startPoint x: 156, startPoint y: 43, endPoint x: 164, endPoint y: 48, distance: 9.3
click at [156, 43] on div "**********" at bounding box center [470, 59] width 911 height 44
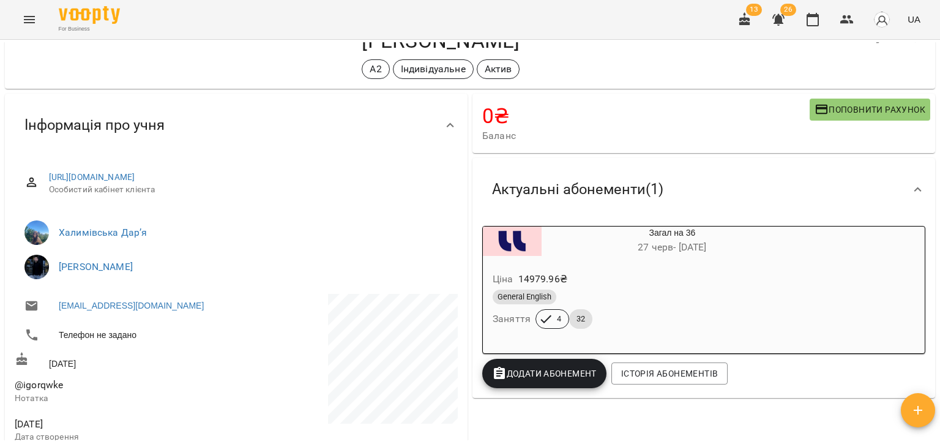
scroll to position [0, 0]
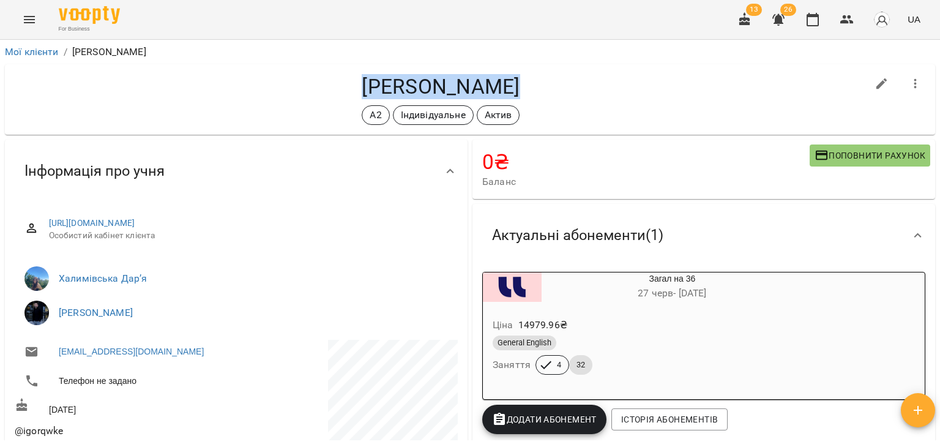
drag, startPoint x: 291, startPoint y: 81, endPoint x: 427, endPoint y: 89, distance: 136.1
click at [427, 89] on h4 "[PERSON_NAME]" at bounding box center [441, 86] width 853 height 25
copy h4 "[PERSON_NAME]"
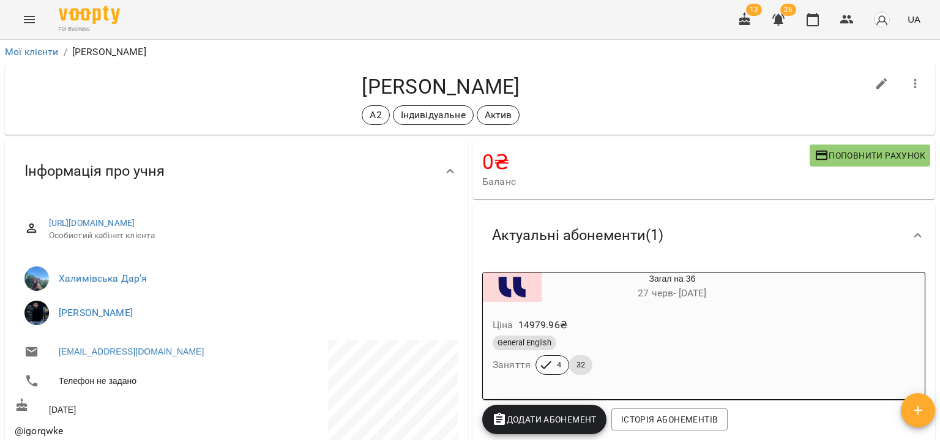
click at [152, 115] on div "А2 Індивідуальне Актив" at bounding box center [441, 115] width 853 height 20
click at [875, 81] on icon "button" at bounding box center [882, 84] width 15 height 15
select select "**"
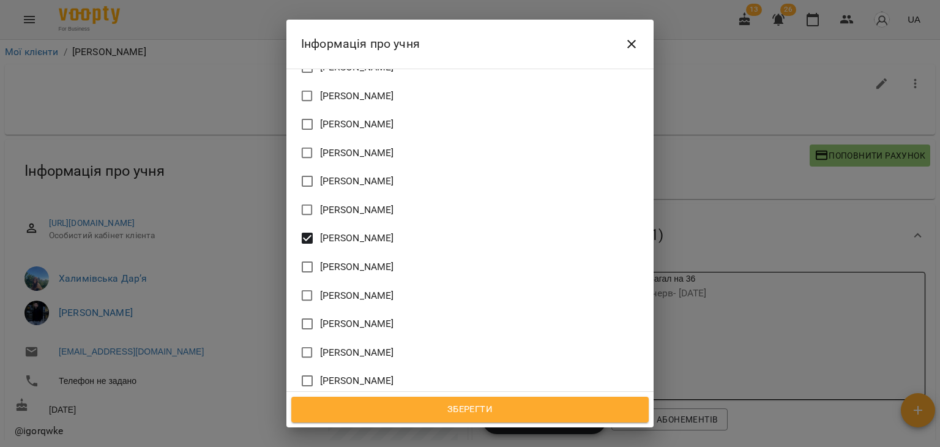
scroll to position [1469, 0]
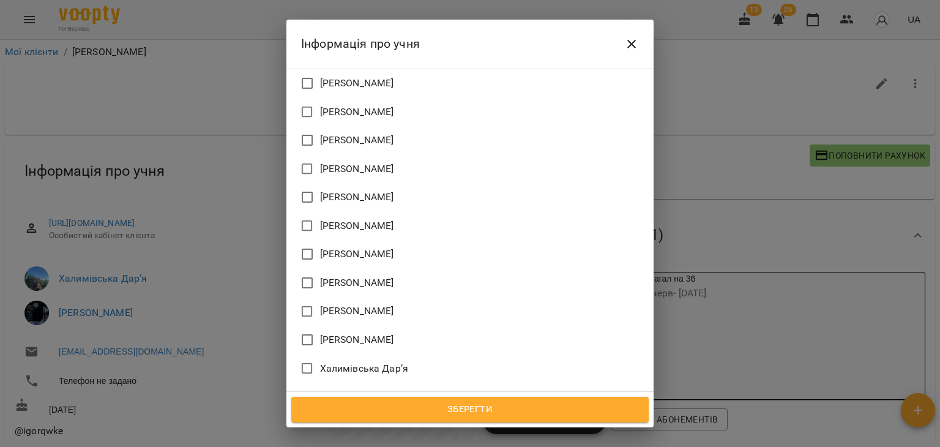
click at [509, 411] on span "Зберегти" at bounding box center [470, 410] width 331 height 16
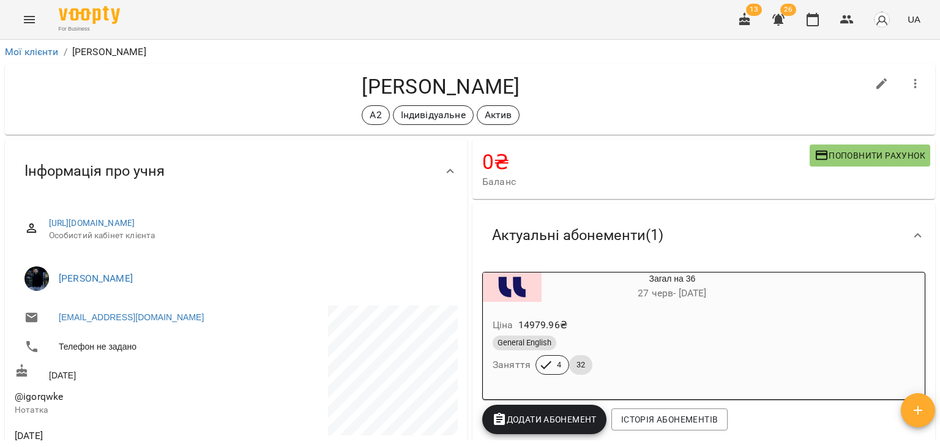
click at [192, 20] on div "For Business 13 26 UA" at bounding box center [470, 19] width 940 height 39
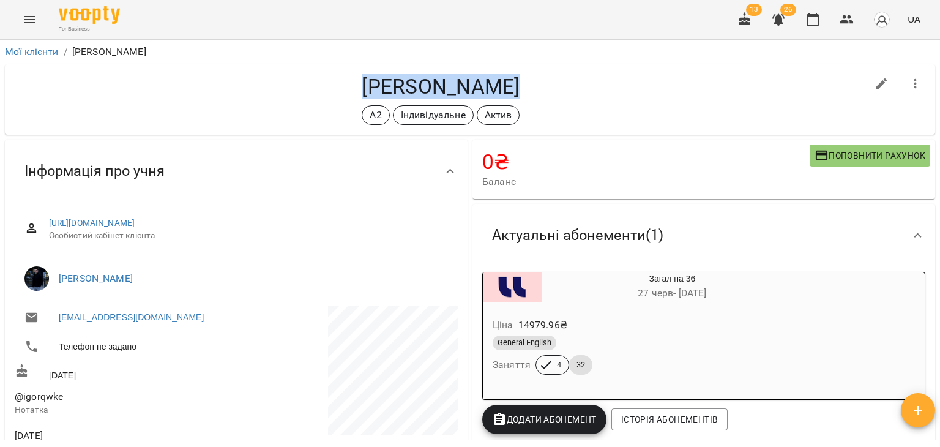
drag, startPoint x: 286, startPoint y: 81, endPoint x: 424, endPoint y: 84, distance: 137.1
click at [424, 84] on h4 "[PERSON_NAME]" at bounding box center [441, 86] width 853 height 25
copy h4 "Домченко Ігор"
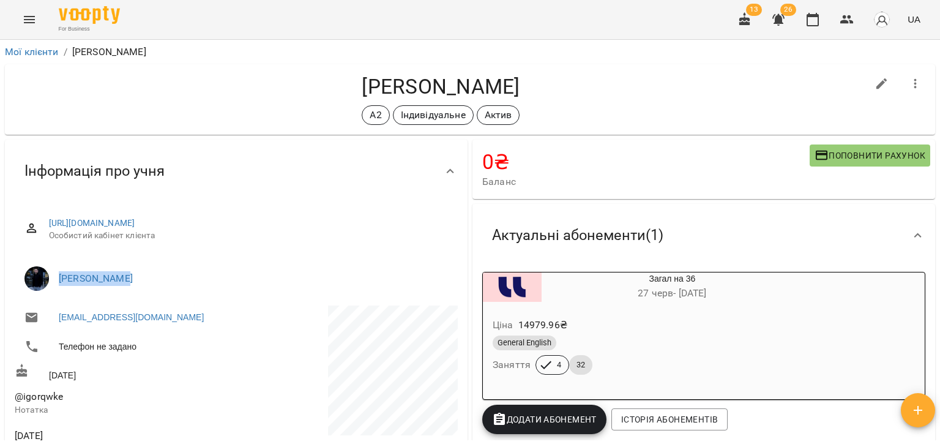
drag, startPoint x: 135, startPoint y: 280, endPoint x: 71, endPoint y: 270, distance: 65.1
click at [59, 269] on li "[PERSON_NAME]" at bounding box center [236, 278] width 443 height 34
copy link "[PERSON_NAME]"
drag, startPoint x: 64, startPoint y: 402, endPoint x: 20, endPoint y: 397, distance: 44.3
click at [17, 397] on span "@igorqwke" at bounding box center [124, 396] width 219 height 15
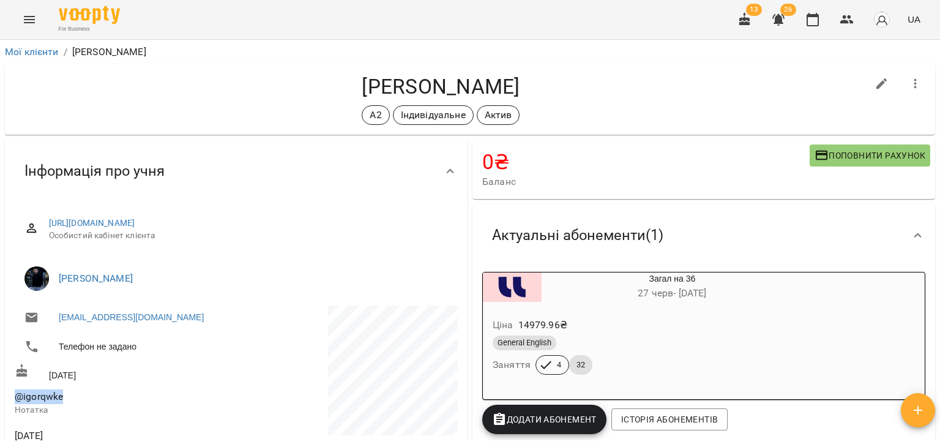
copy span "@igorqwke"
click at [150, 97] on h4 "[PERSON_NAME]" at bounding box center [441, 86] width 853 height 25
click at [43, 48] on link "Мої клієнти" at bounding box center [32, 52] width 54 height 12
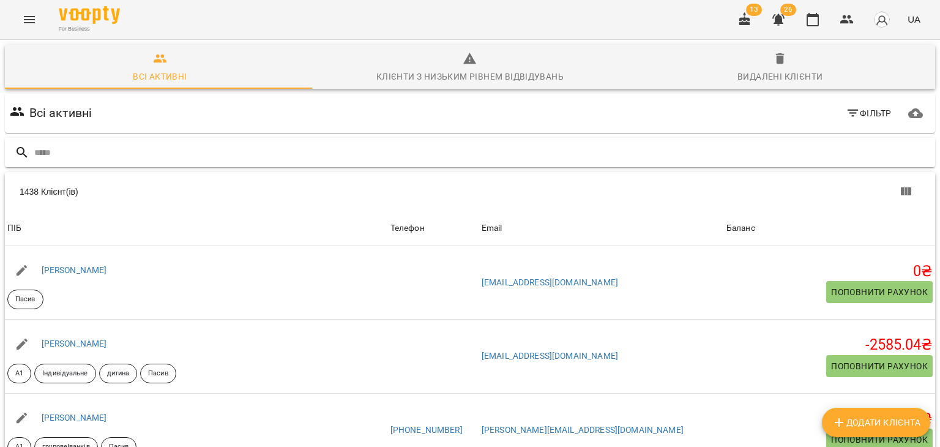
click at [163, 149] on input "text" at bounding box center [482, 153] width 896 height 20
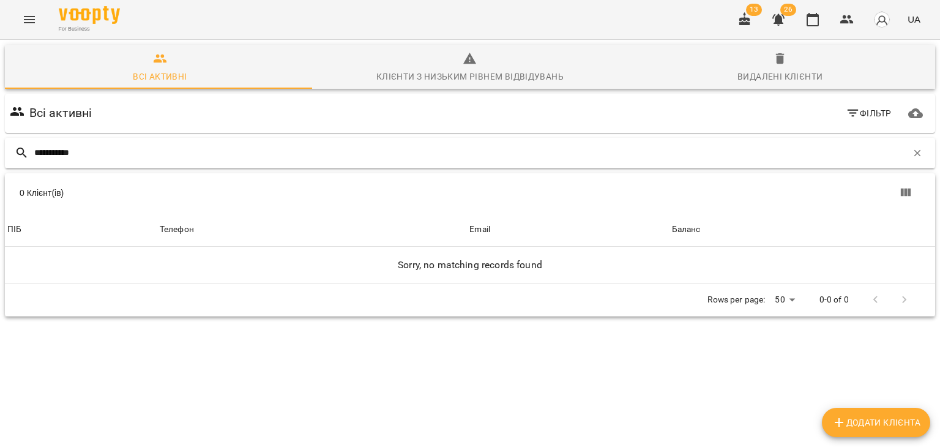
drag, startPoint x: 59, startPoint y: 151, endPoint x: 20, endPoint y: 149, distance: 39.8
click at [20, 149] on div "**********" at bounding box center [470, 153] width 930 height 31
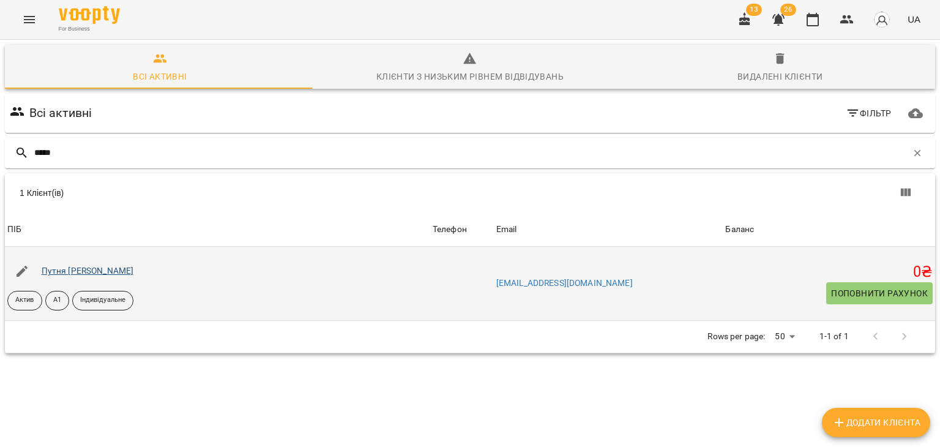
type input "*****"
click at [91, 267] on link "Путня Аліса Юріївна" at bounding box center [88, 271] width 92 height 10
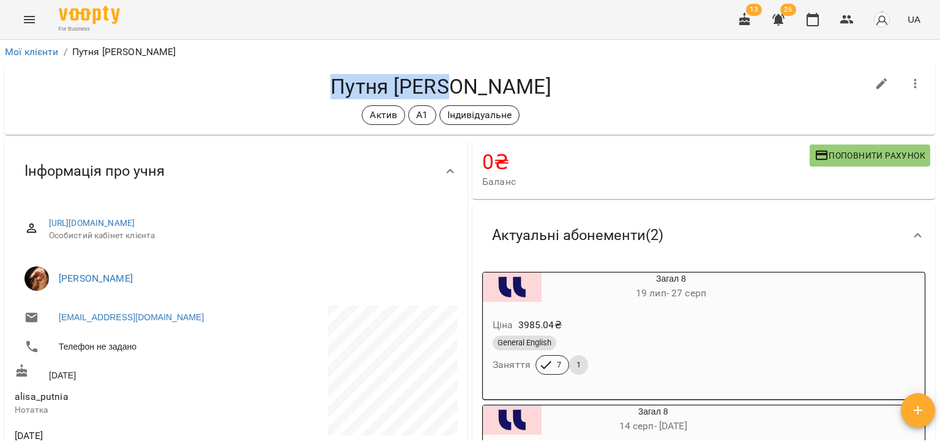
drag, startPoint x: 451, startPoint y: 91, endPoint x: 340, endPoint y: 76, distance: 111.8
click at [340, 76] on h4 "Путня Аліса Юріївна" at bounding box center [441, 86] width 853 height 25
copy h4 "Путня Аліса"
click at [787, 101] on div "Путня Аліса Юріївна Актив А1 Індивідуальне" at bounding box center [441, 99] width 853 height 51
click at [787, 14] on span "26" at bounding box center [788, 10] width 16 height 12
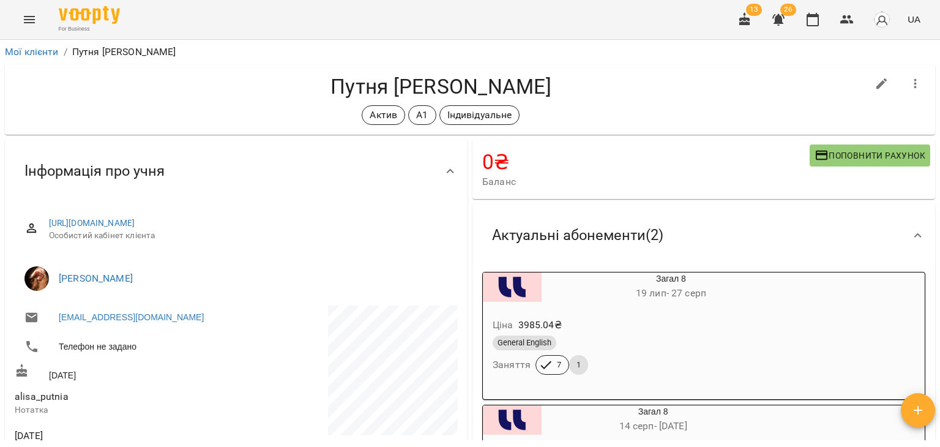
click at [808, 121] on div "Актив А1 Індивідуальне" at bounding box center [441, 115] width 853 height 20
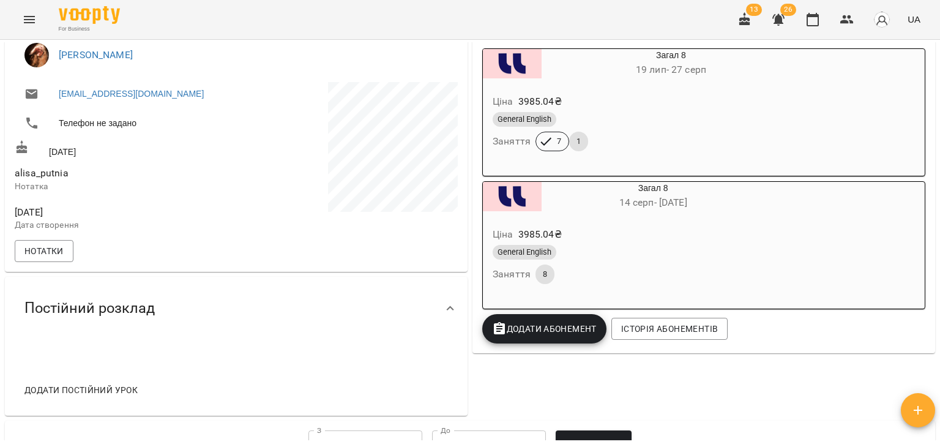
scroll to position [245, 0]
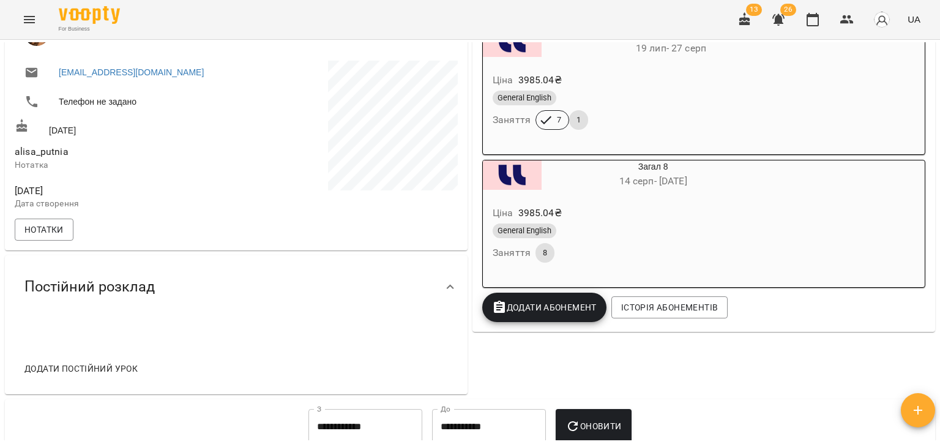
click at [813, 84] on div "Загал 8 19 лип - 27 серп Ціна 3985.04 ₴ General English Заняття 7 1" at bounding box center [703, 91] width 443 height 128
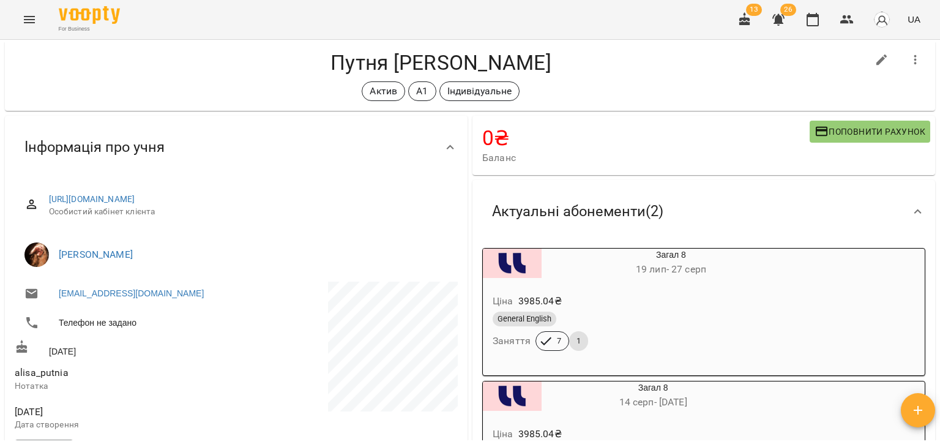
scroll to position [0, 0]
